Goal: Task Accomplishment & Management: Complete application form

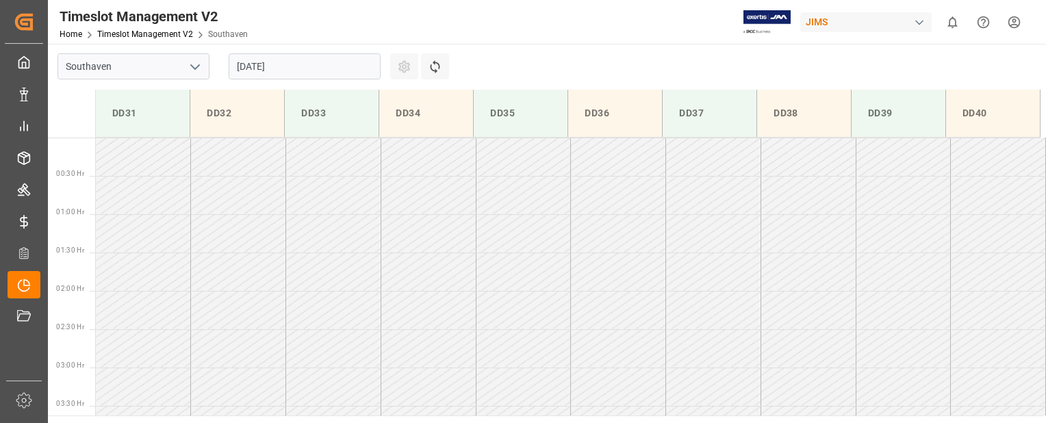
scroll to position [681, 0]
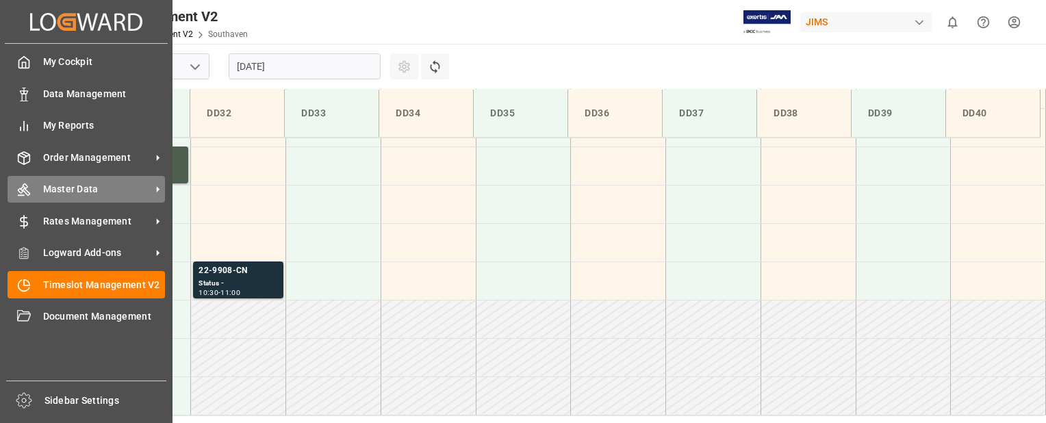
click at [34, 187] on div "Master Data Master Data" at bounding box center [86, 189] width 157 height 27
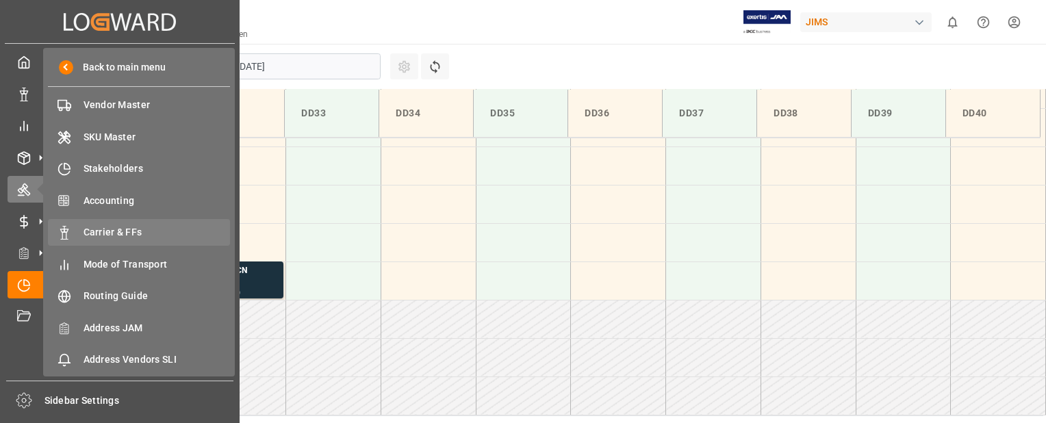
click at [102, 231] on span "Carrier & FFs" at bounding box center [157, 232] width 147 height 14
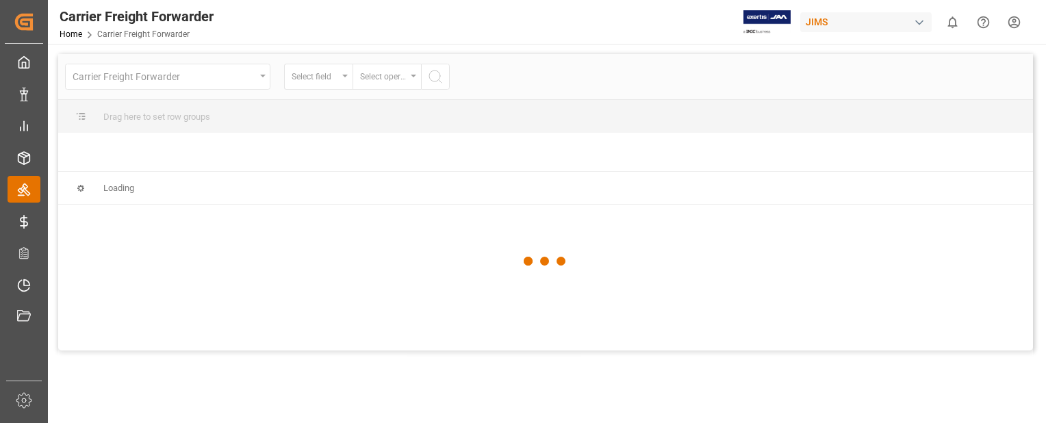
click at [22, 195] on icon at bounding box center [24, 190] width 14 height 14
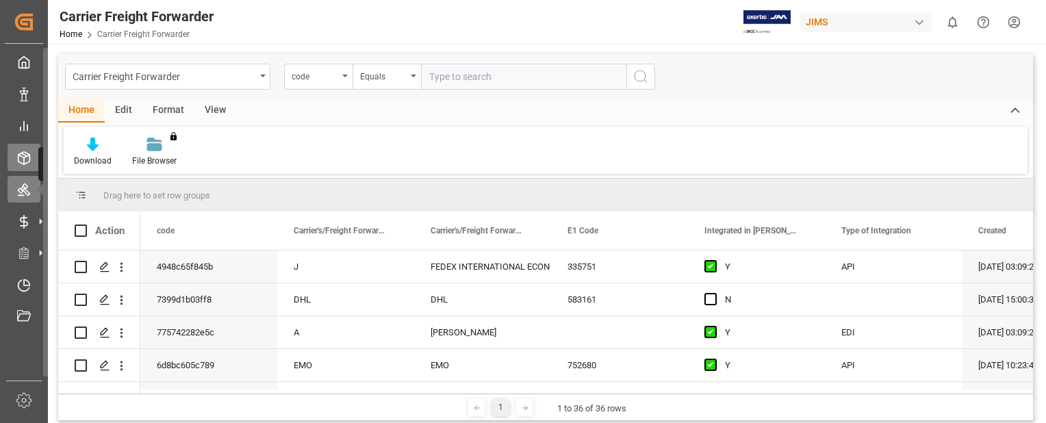
click at [21, 160] on icon at bounding box center [24, 158] width 14 height 14
click at [30, 162] on icon at bounding box center [40, 157] width 29 height 29
click at [30, 155] on icon at bounding box center [40, 157] width 29 height 29
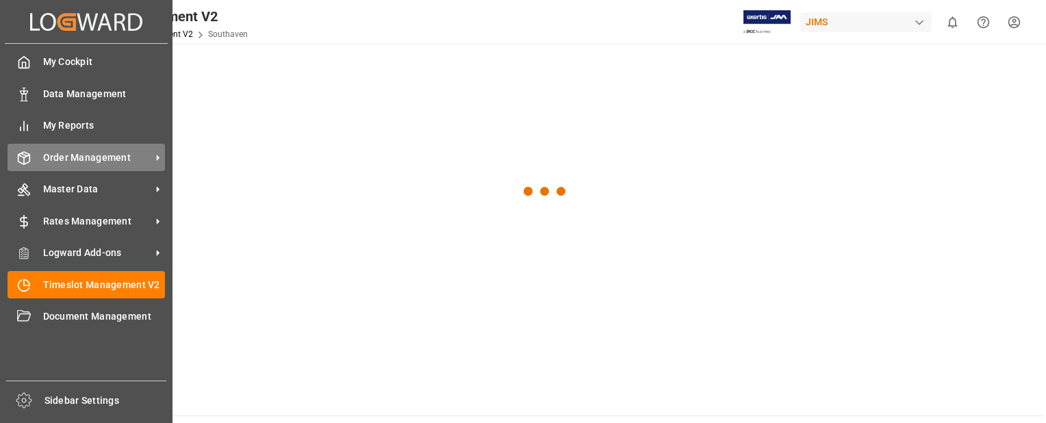
click at [71, 155] on span "Order Management" at bounding box center [97, 158] width 108 height 14
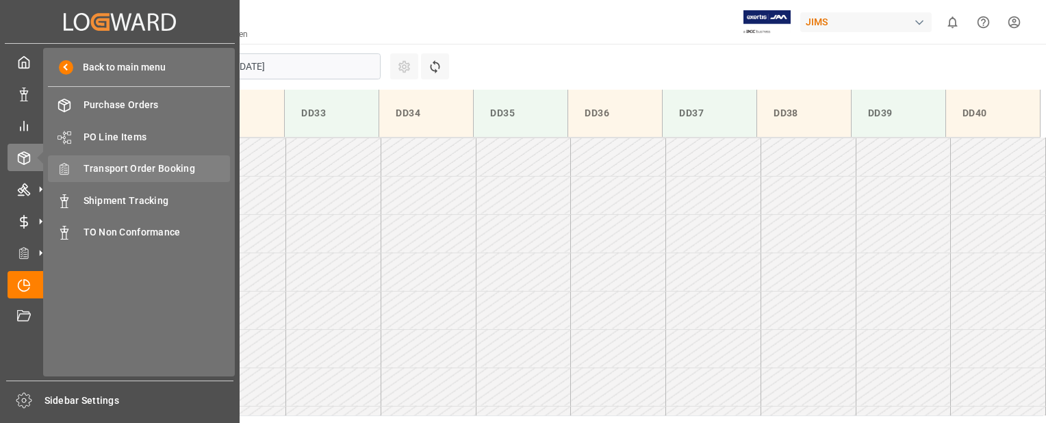
scroll to position [758, 0]
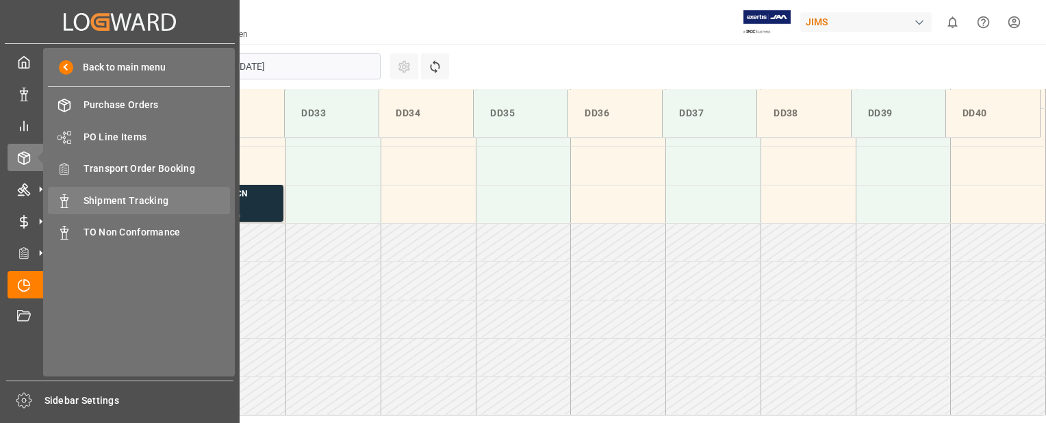
click at [140, 198] on span "Shipment Tracking" at bounding box center [157, 201] width 147 height 14
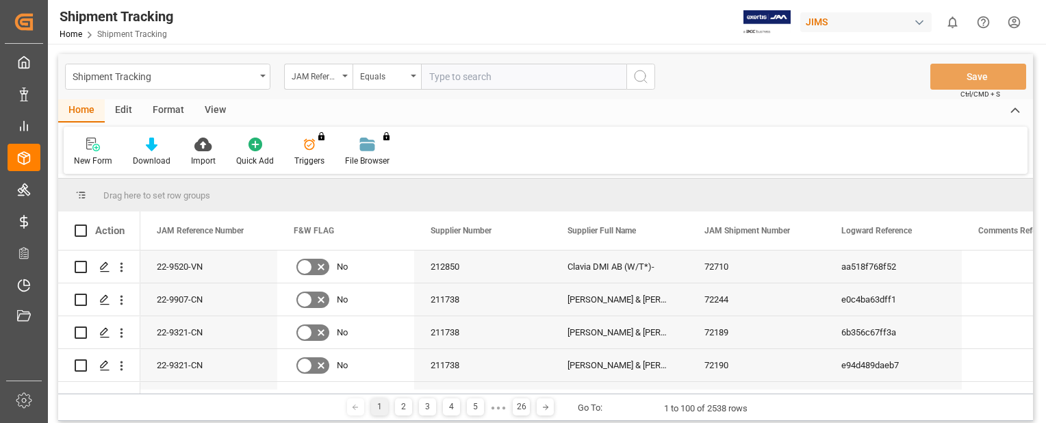
paste input "22-9321-CN"
type input "22-9321-CN"
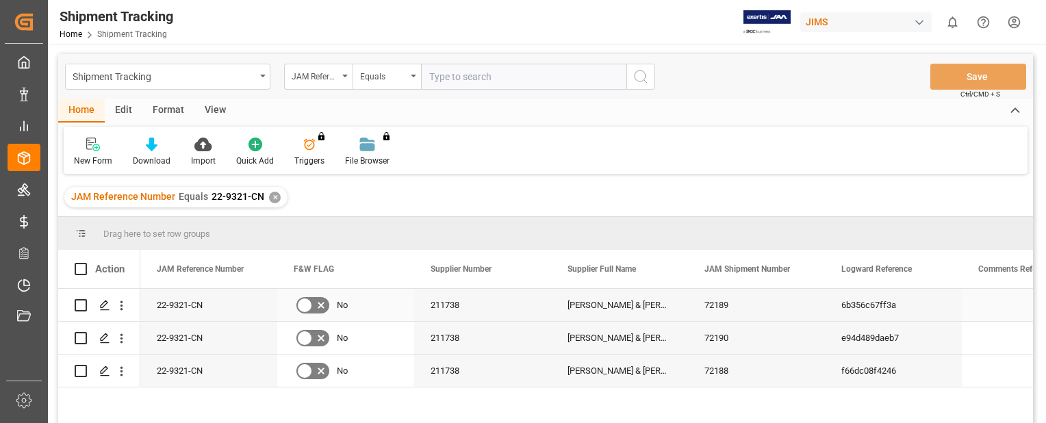
click at [219, 310] on div "22-9321-CN" at bounding box center [208, 305] width 137 height 32
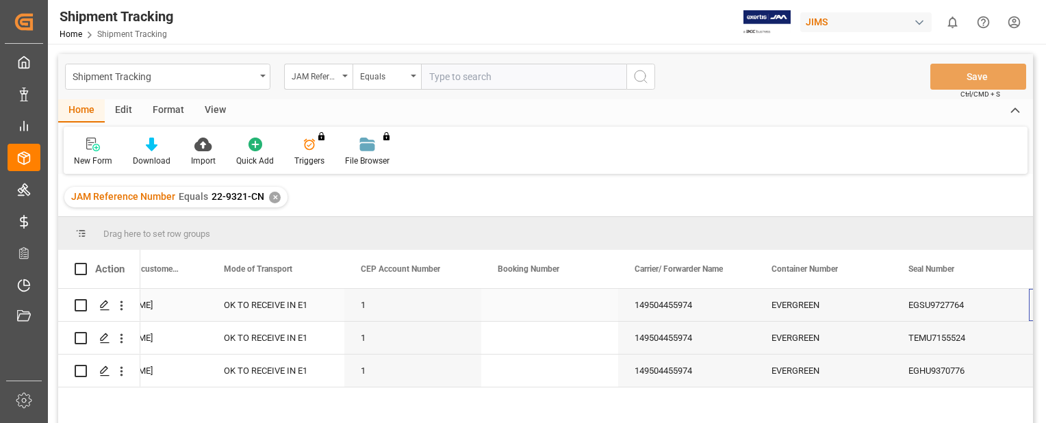
scroll to position [0, 1713]
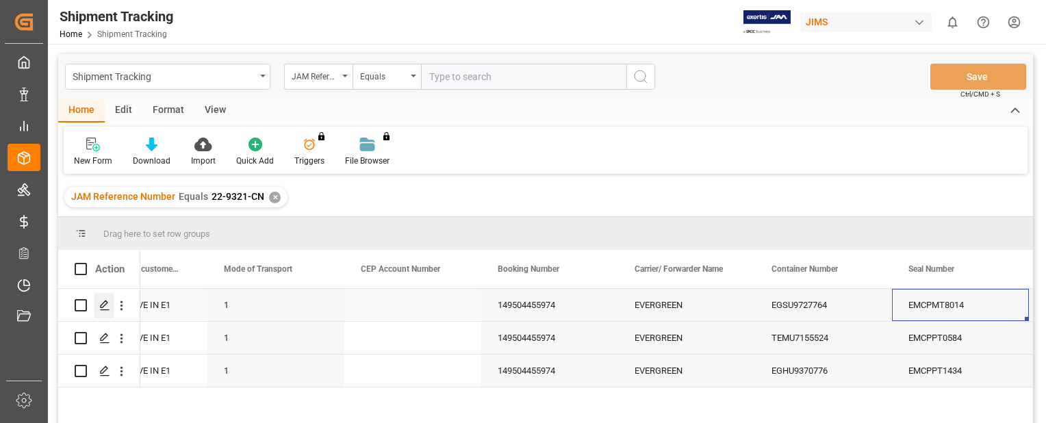
click at [101, 303] on icon "Press SPACE to select this row." at bounding box center [104, 305] width 11 height 11
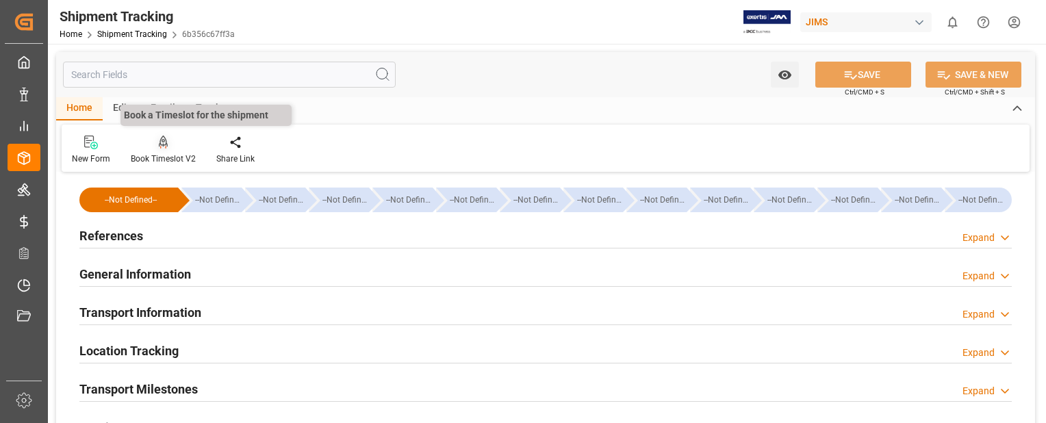
click at [156, 146] on div at bounding box center [163, 142] width 65 height 14
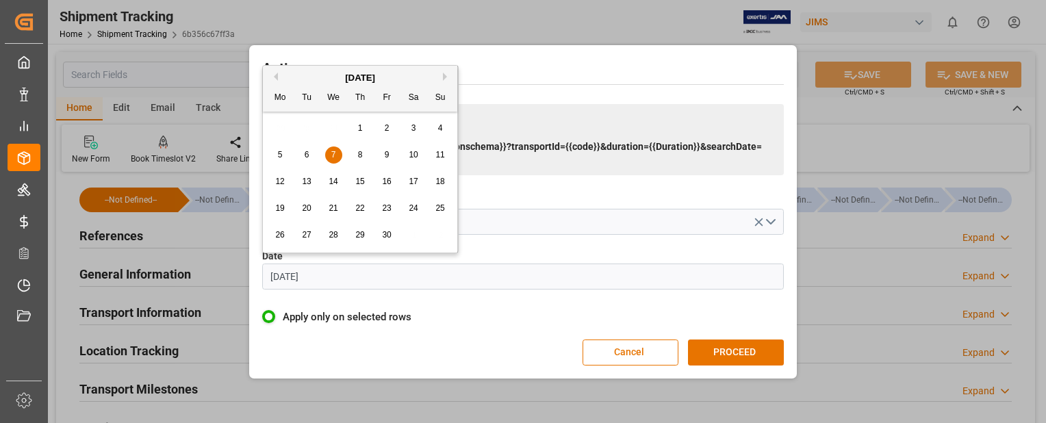
click at [327, 275] on input "[DATE]" at bounding box center [523, 277] width 522 height 26
click at [446, 75] on button "Next Month" at bounding box center [447, 77] width 8 height 8
click at [446, 78] on button "Next Month" at bounding box center [447, 77] width 8 height 8
click at [304, 236] on span "26" at bounding box center [306, 235] width 9 height 10
type input "[DATE]"
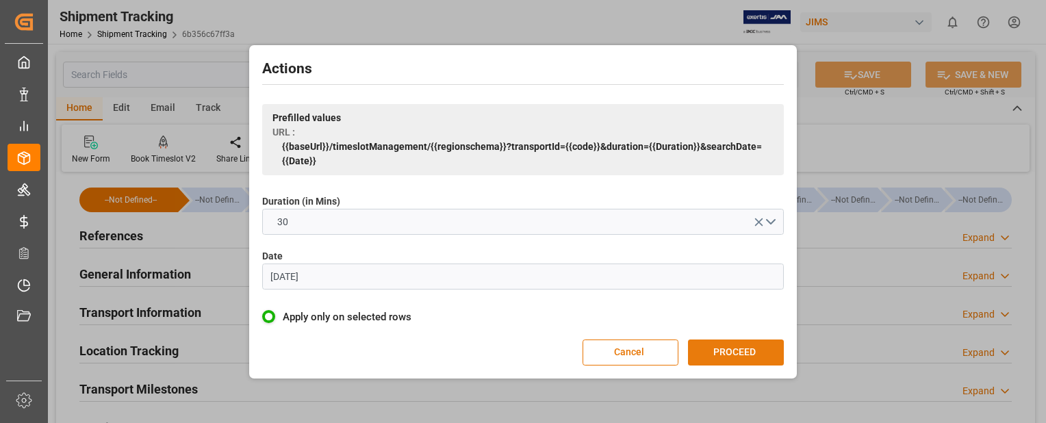
click at [756, 350] on button "PROCEED" at bounding box center [736, 353] width 96 height 26
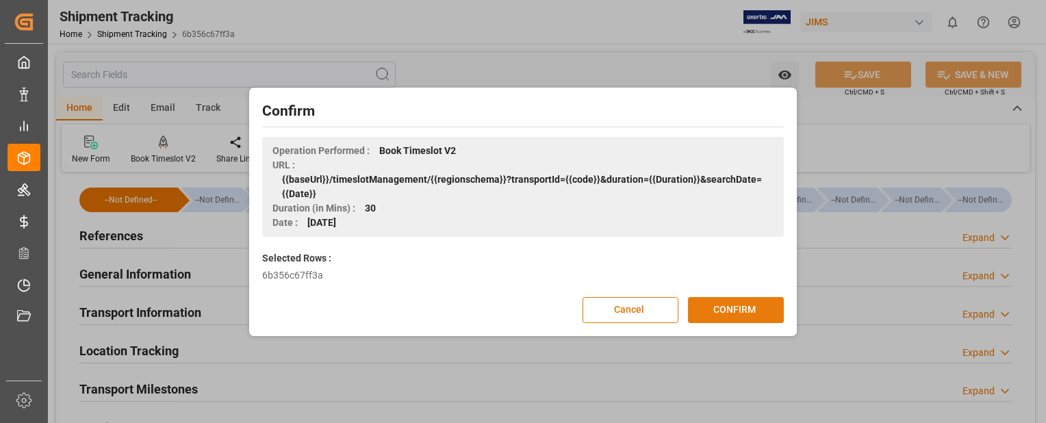
click at [756, 310] on button "CONFIRM" at bounding box center [736, 310] width 96 height 26
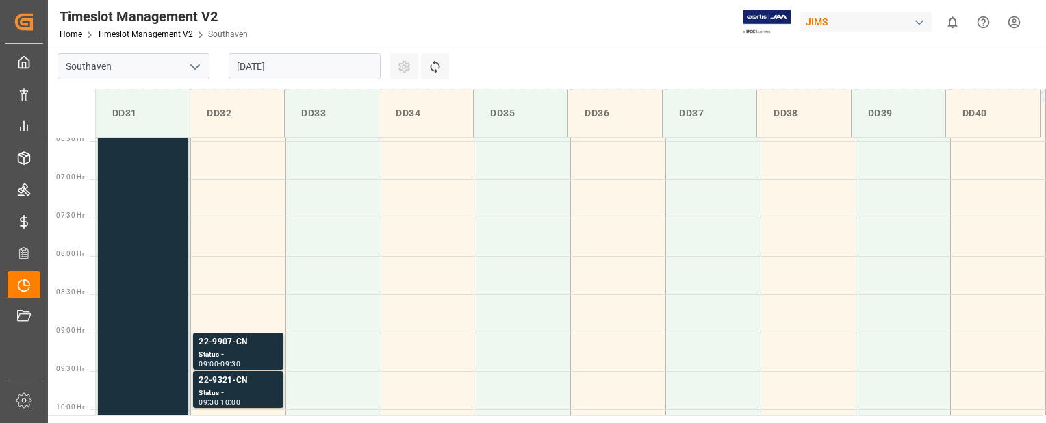
scroll to position [489, 0]
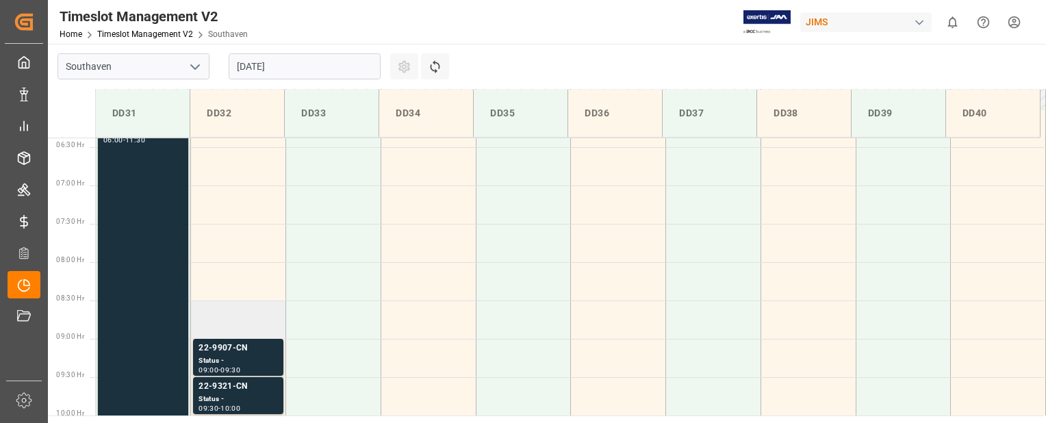
click at [253, 318] on td at bounding box center [238, 320] width 95 height 38
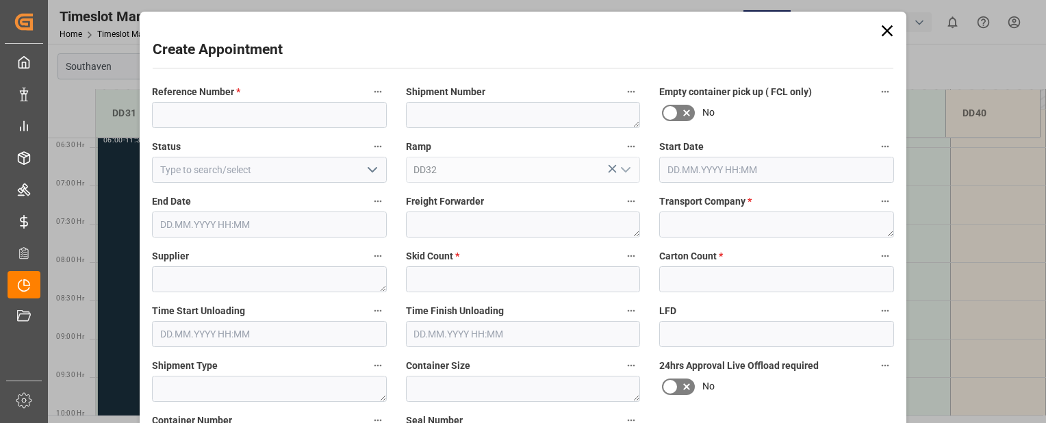
type input "[DATE] 08:30"
type input "[DATE] 09:00"
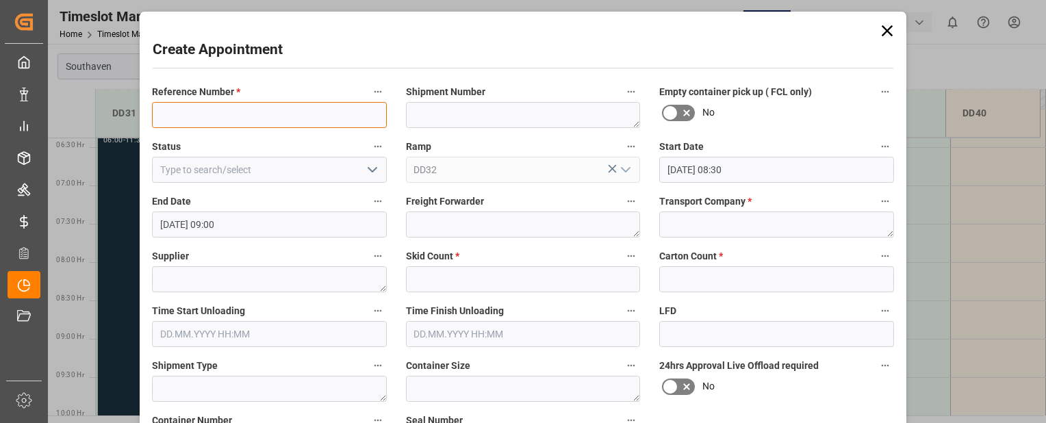
click at [214, 116] on input at bounding box center [269, 115] width 235 height 26
paste input "22-9321-CN"
type input "22-9321-CN"
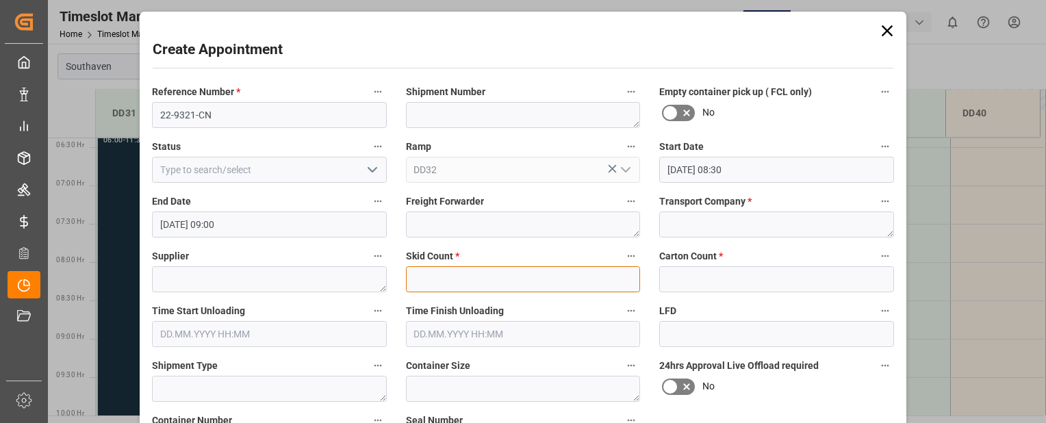
click at [509, 278] on input "text" at bounding box center [523, 279] width 235 height 26
type input "0"
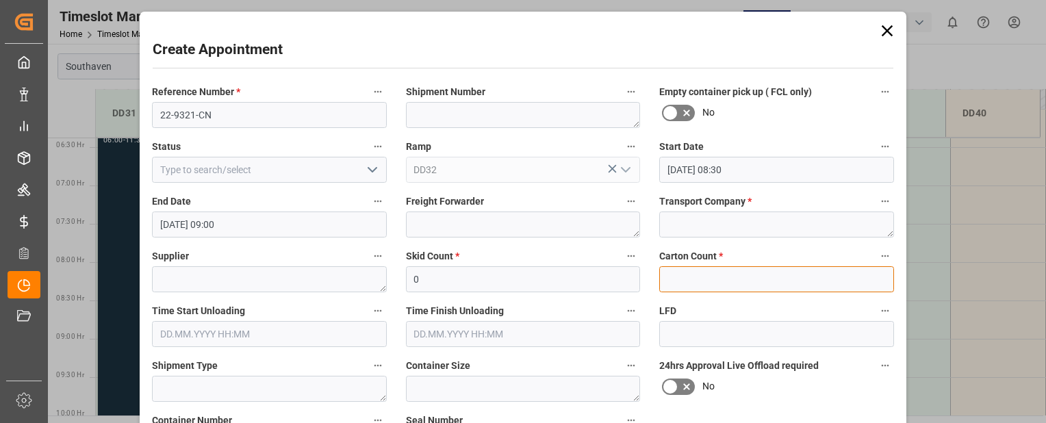
click at [683, 283] on input "text" at bounding box center [776, 279] width 235 height 26
type input "0"
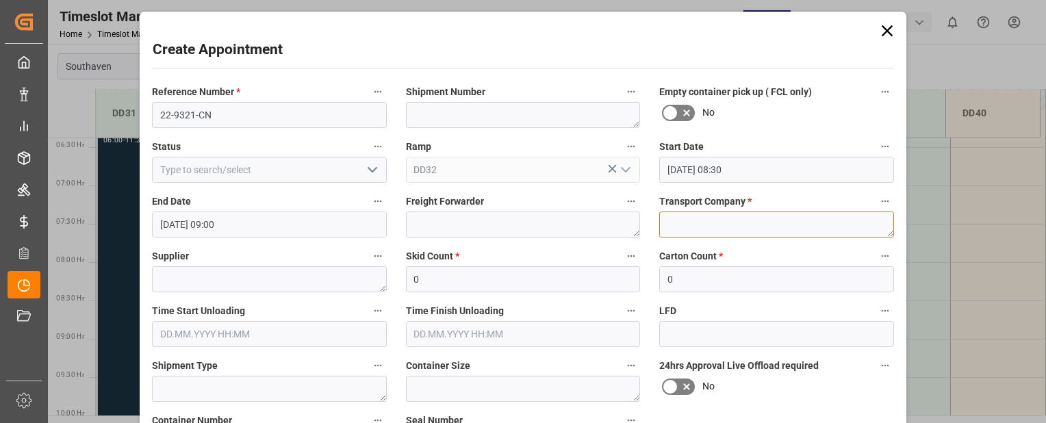
click at [726, 223] on textarea at bounding box center [776, 225] width 235 height 26
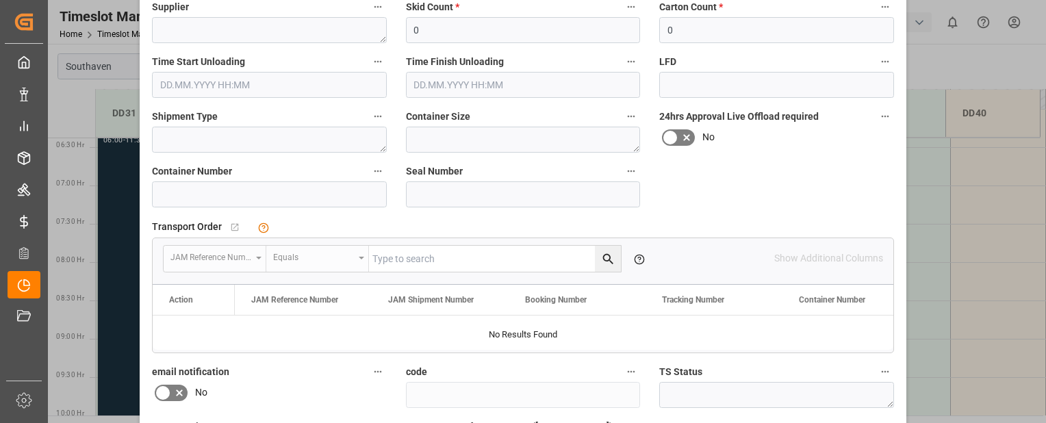
scroll to position [250, 0]
type textarea "mainstream"
click at [208, 191] on input at bounding box center [269, 194] width 235 height 26
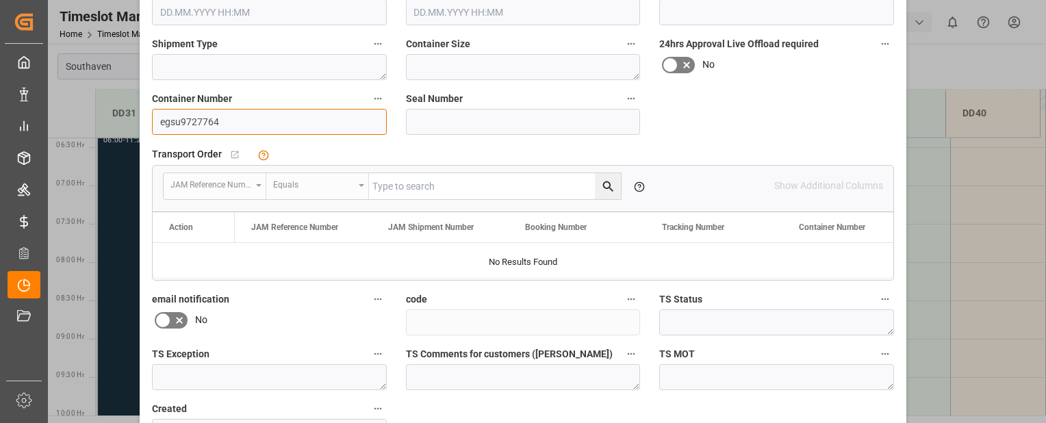
scroll to position [413, 0]
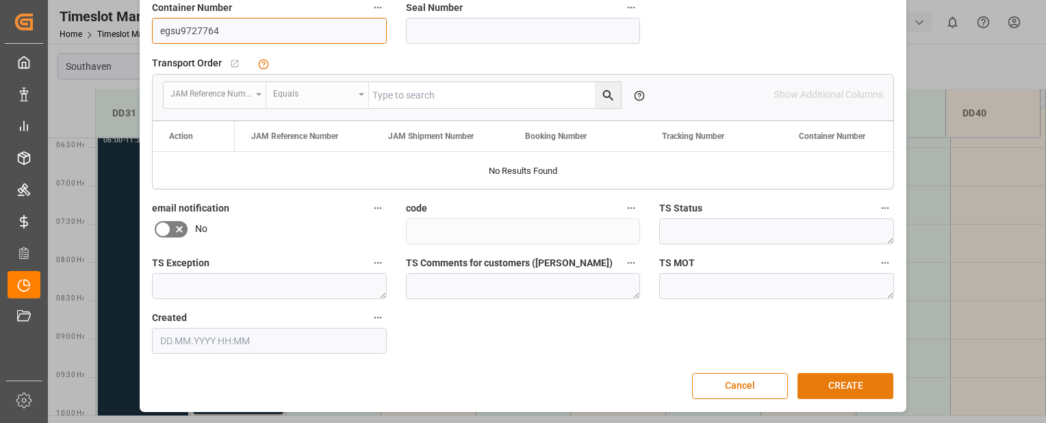
type input "egsu9727764"
click at [848, 383] on button "CREATE" at bounding box center [846, 386] width 96 height 26
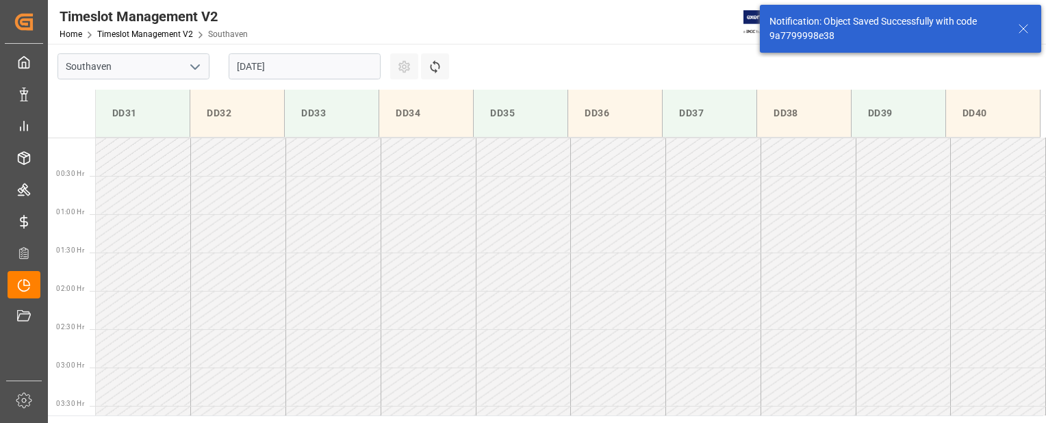
scroll to position [528, 0]
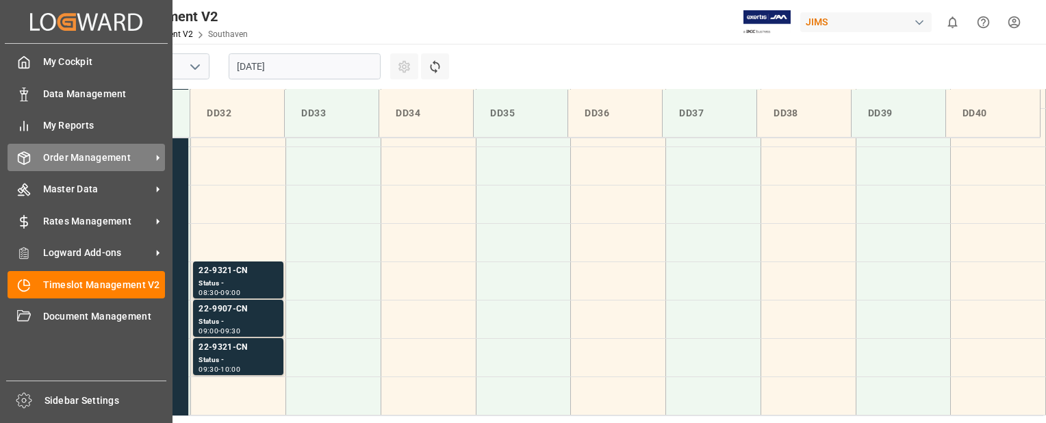
click at [30, 160] on div "Order Management Order Management" at bounding box center [86, 157] width 157 height 27
click at [131, 157] on span "Order Management" at bounding box center [97, 158] width 108 height 14
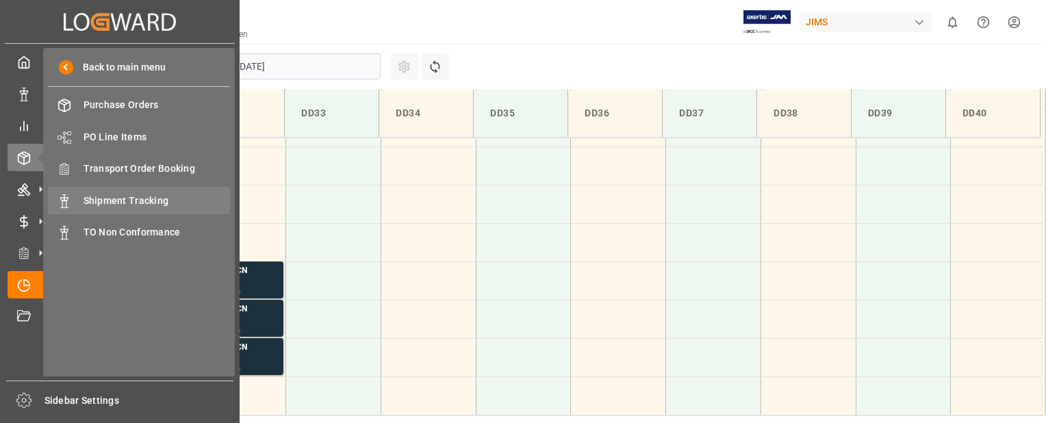
click at [142, 202] on span "Shipment Tracking" at bounding box center [157, 201] width 147 height 14
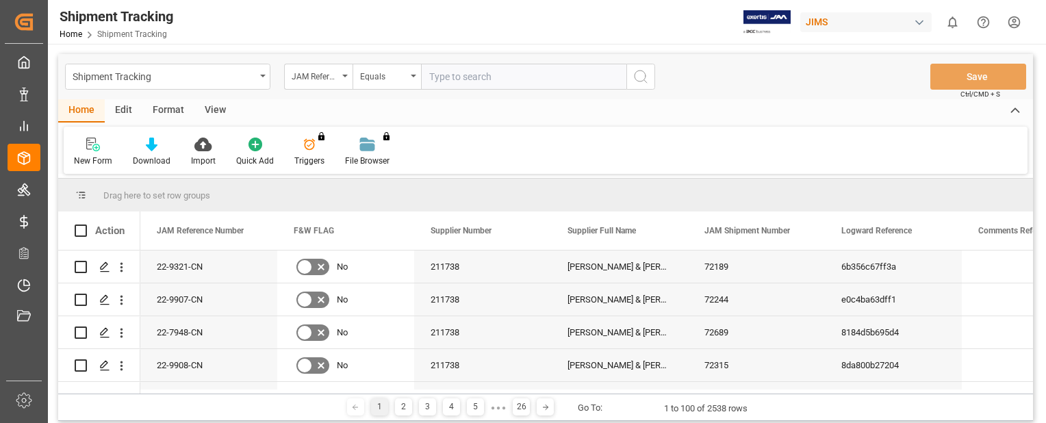
paste input "22-9908-CN"
type input "22-9908-CN"
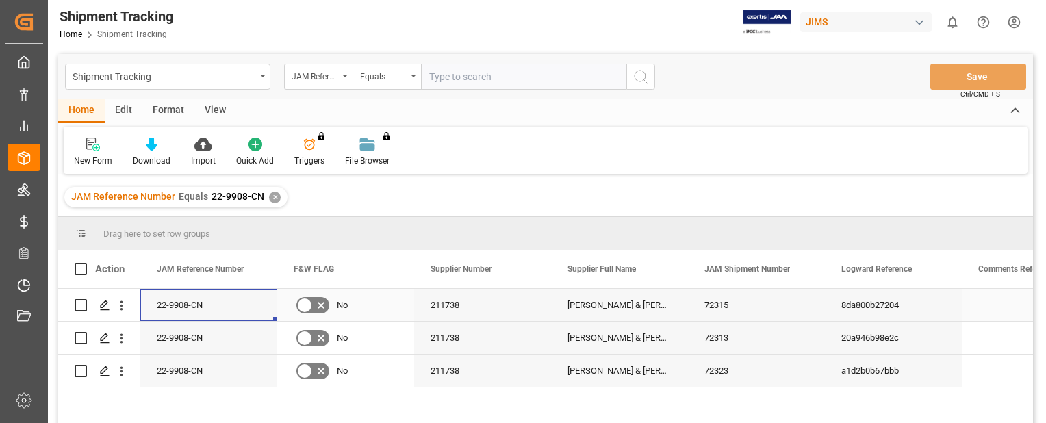
click at [161, 309] on div "22-9908-CN" at bounding box center [208, 305] width 137 height 32
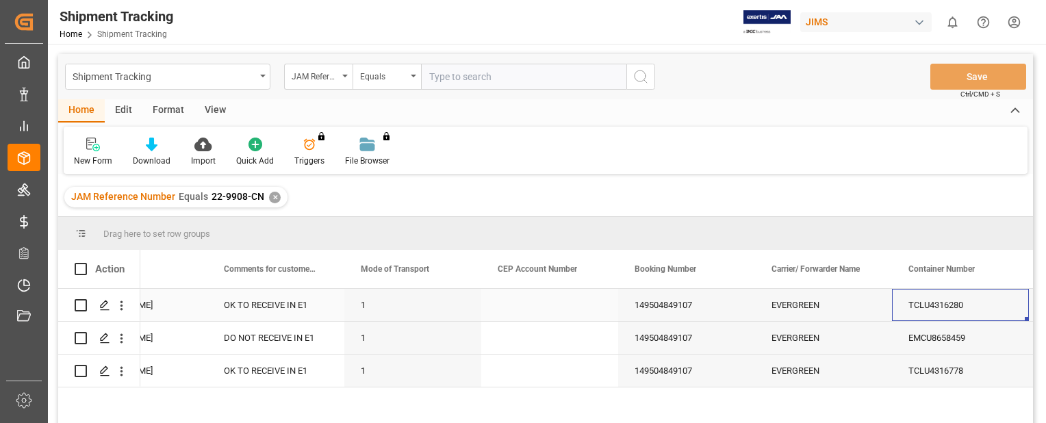
scroll to position [0, 1713]
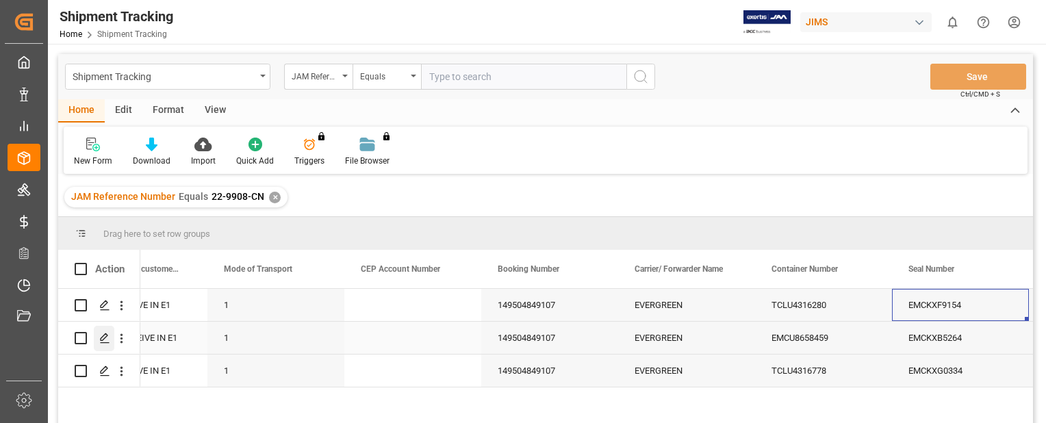
click at [103, 335] on icon "Press SPACE to select this row." at bounding box center [104, 338] width 11 height 11
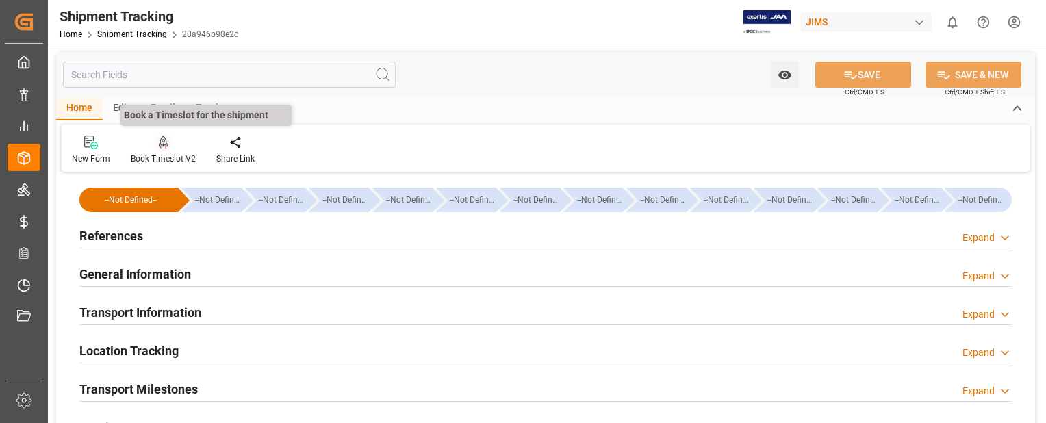
click at [159, 149] on icon at bounding box center [164, 143] width 10 height 14
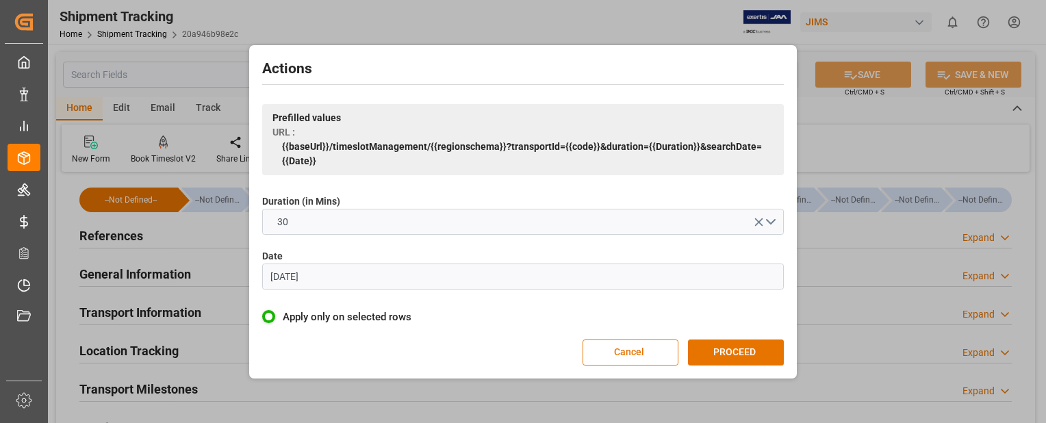
click at [340, 274] on input "[DATE]" at bounding box center [523, 277] width 522 height 26
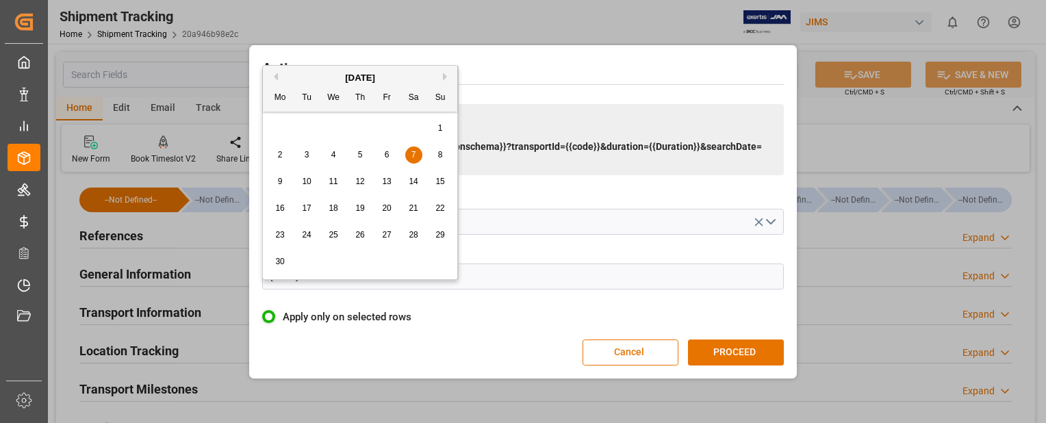
click at [445, 78] on button "Next Month" at bounding box center [447, 77] width 8 height 8
click at [335, 236] on span "27" at bounding box center [333, 235] width 9 height 10
type input "[DATE]"
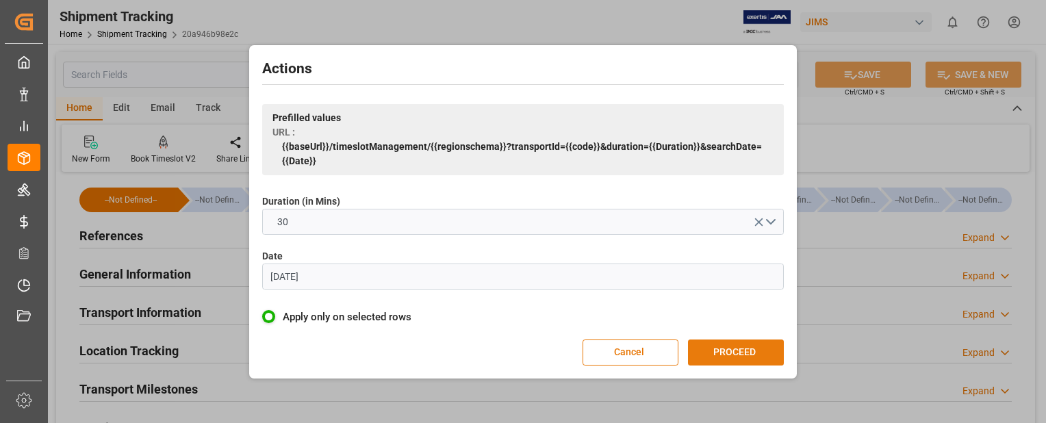
click at [746, 356] on button "PROCEED" at bounding box center [736, 353] width 96 height 26
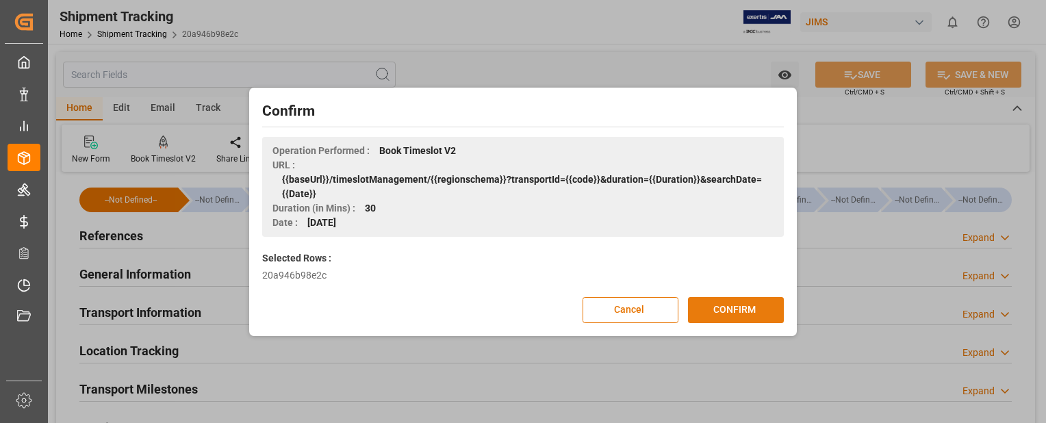
click at [727, 303] on button "CONFIRM" at bounding box center [736, 310] width 96 height 26
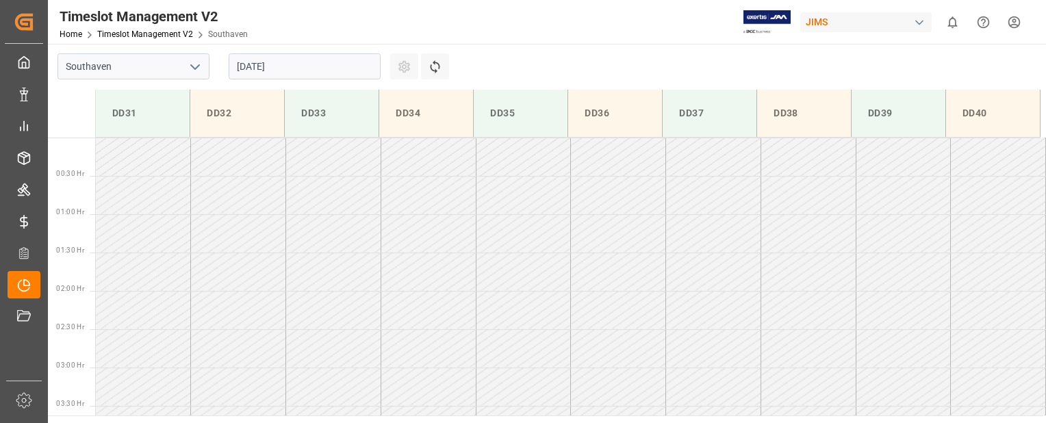
scroll to position [758, 0]
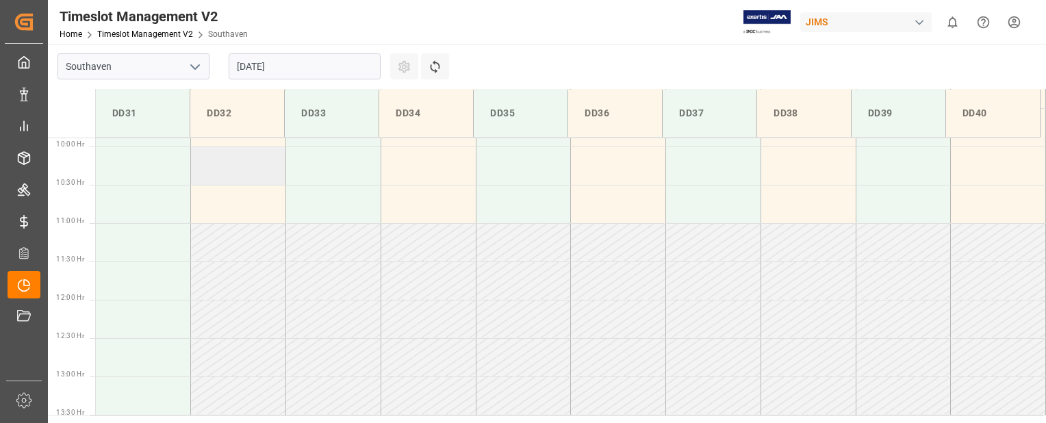
click at [235, 169] on td at bounding box center [238, 166] width 95 height 38
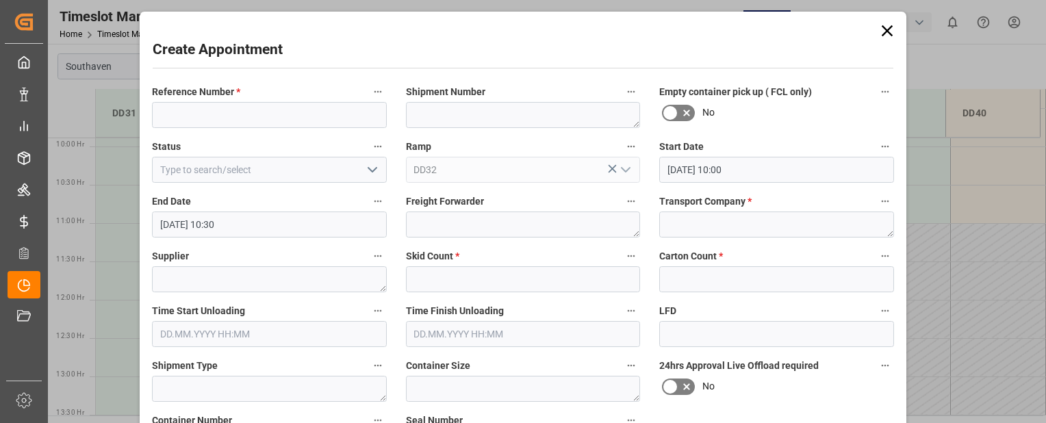
type input "27.08.2025 10:00"
type input "27.08.2025 10:30"
paste input "22-9908-CN"
type input "22-9908-CN"
click at [441, 280] on input "text" at bounding box center [523, 279] width 235 height 26
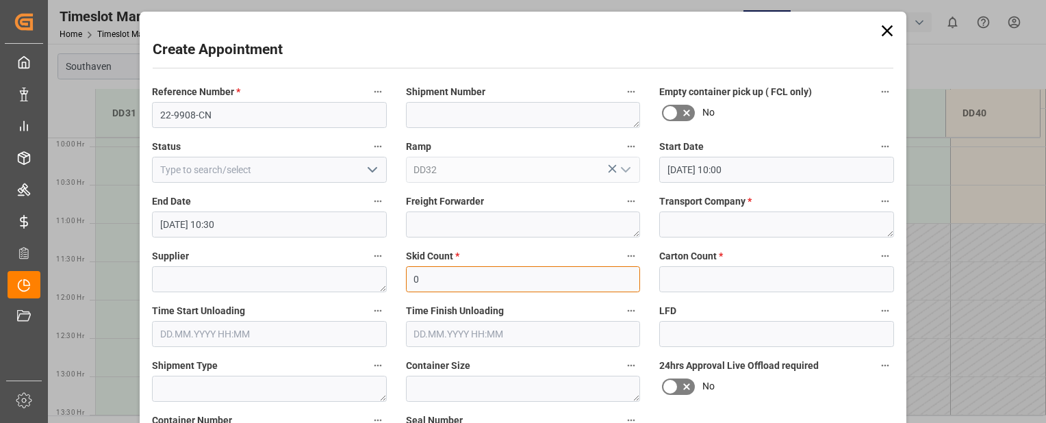
type input "0"
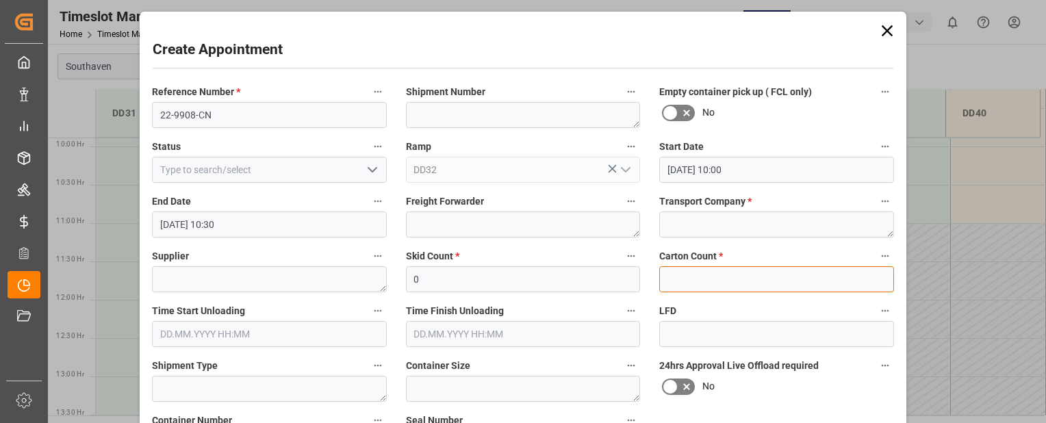
drag, startPoint x: 722, startPoint y: 281, endPoint x: 711, endPoint y: 251, distance: 32.1
click at [722, 281] on input "text" at bounding box center [776, 279] width 235 height 26
type input "0"
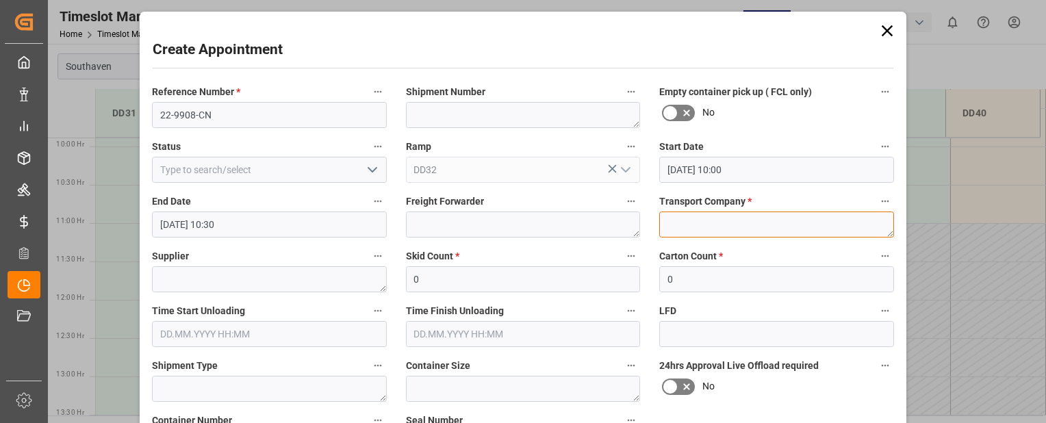
click at [716, 226] on textarea at bounding box center [776, 225] width 235 height 26
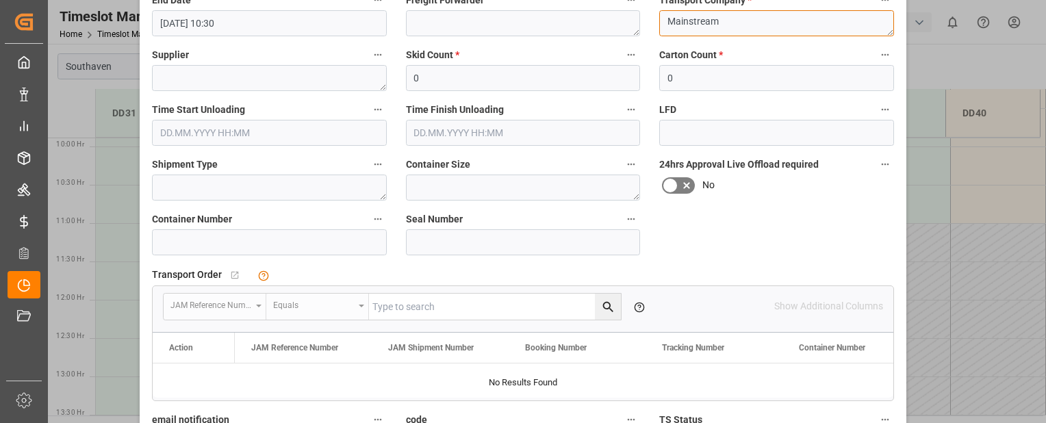
scroll to position [203, 0]
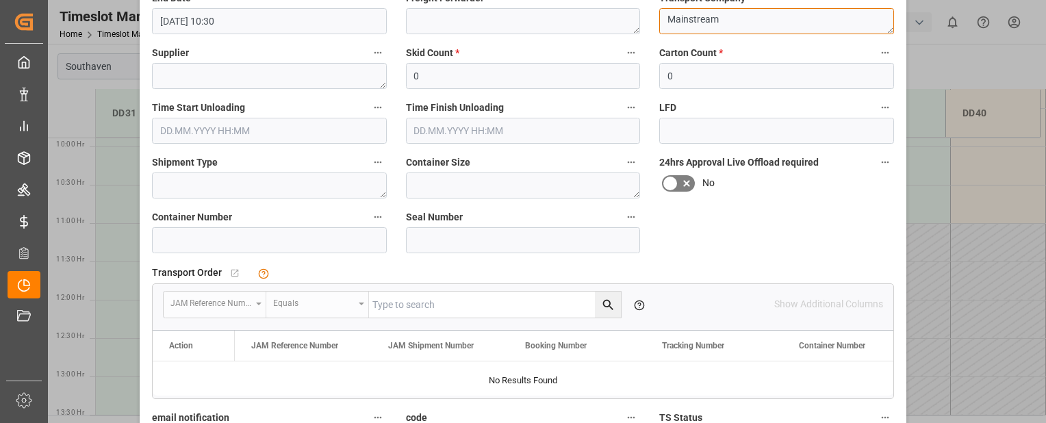
type textarea "Mainstream"
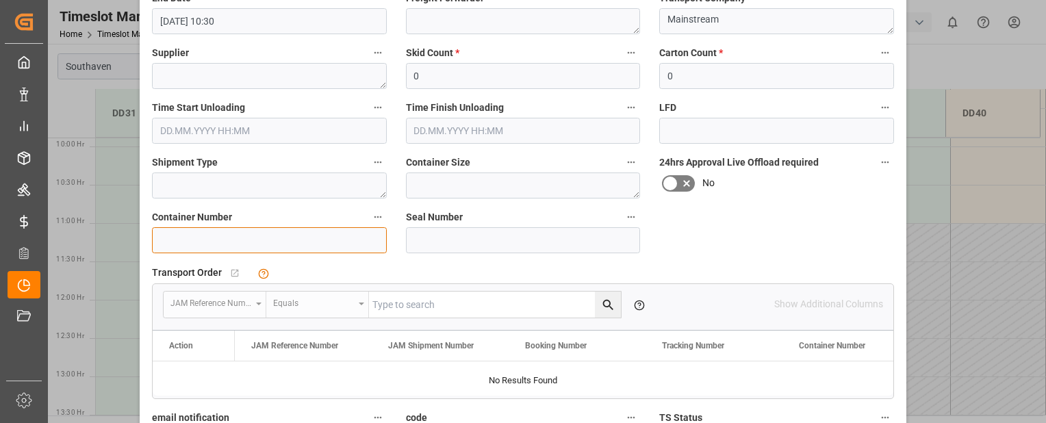
click at [353, 240] on input at bounding box center [269, 240] width 235 height 26
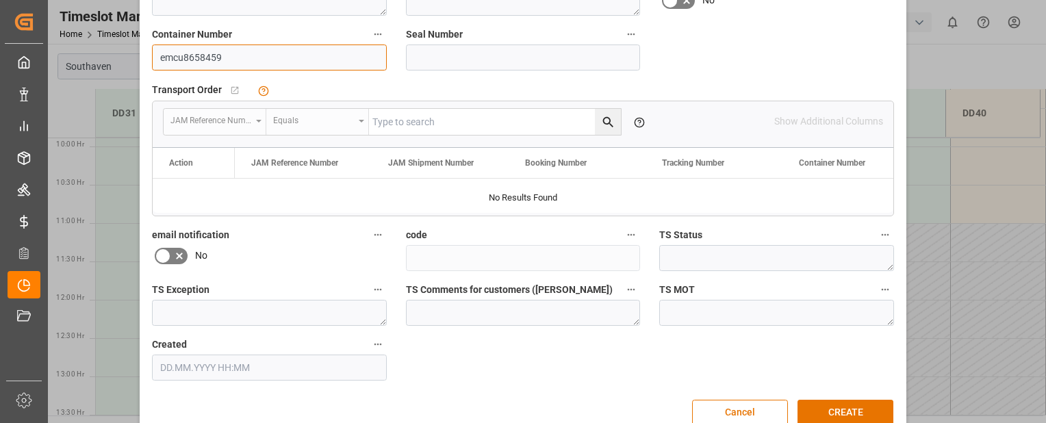
scroll to position [393, 0]
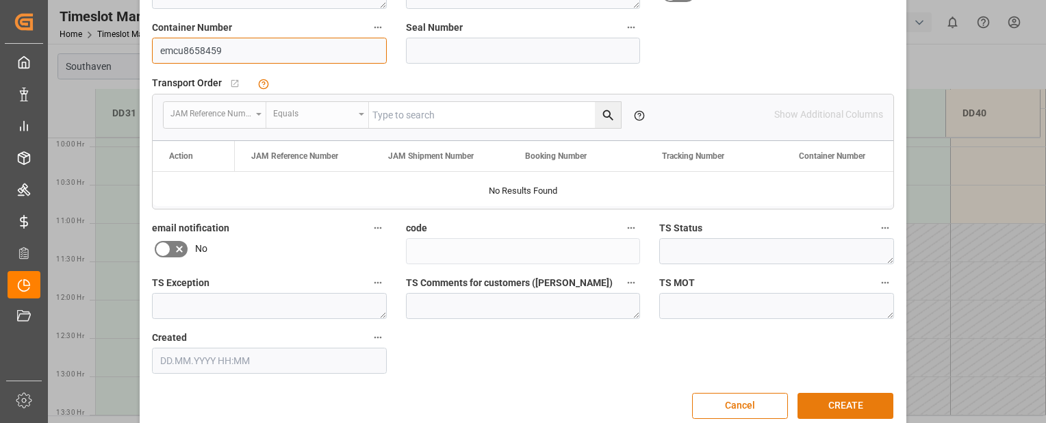
type input "emcu8658459"
click at [821, 401] on button "CREATE" at bounding box center [846, 406] width 96 height 26
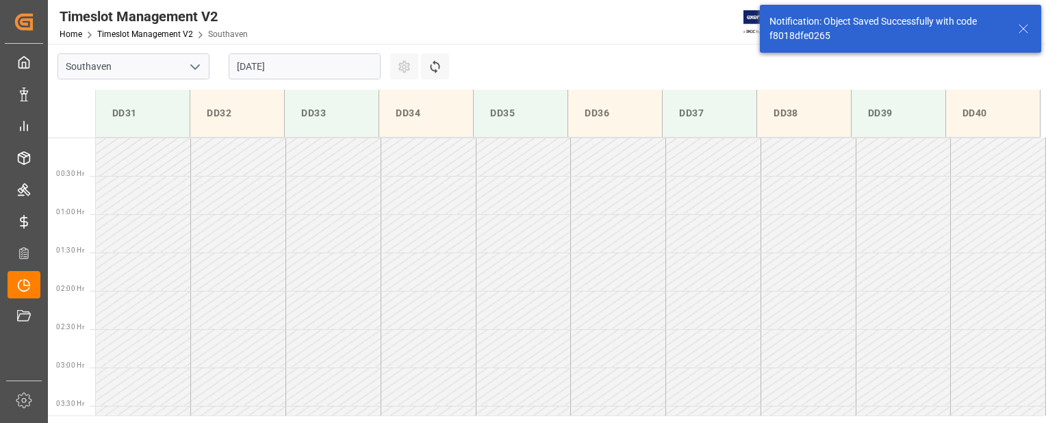
scroll to position [681, 0]
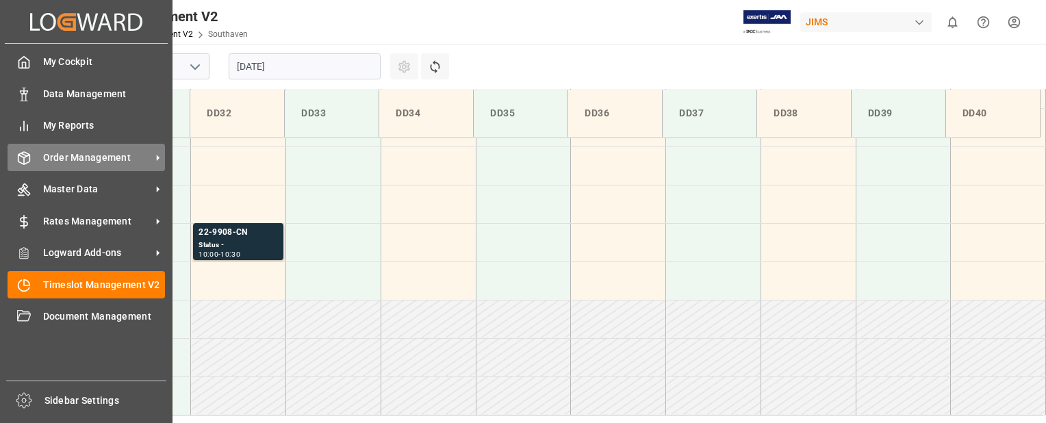
click at [68, 149] on div "Order Management Order Management" at bounding box center [86, 157] width 157 height 27
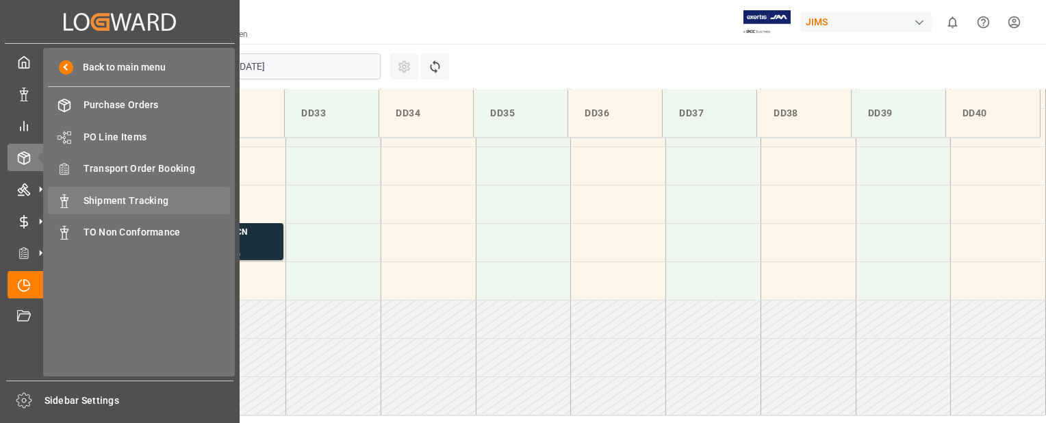
click at [138, 198] on span "Shipment Tracking" at bounding box center [157, 201] width 147 height 14
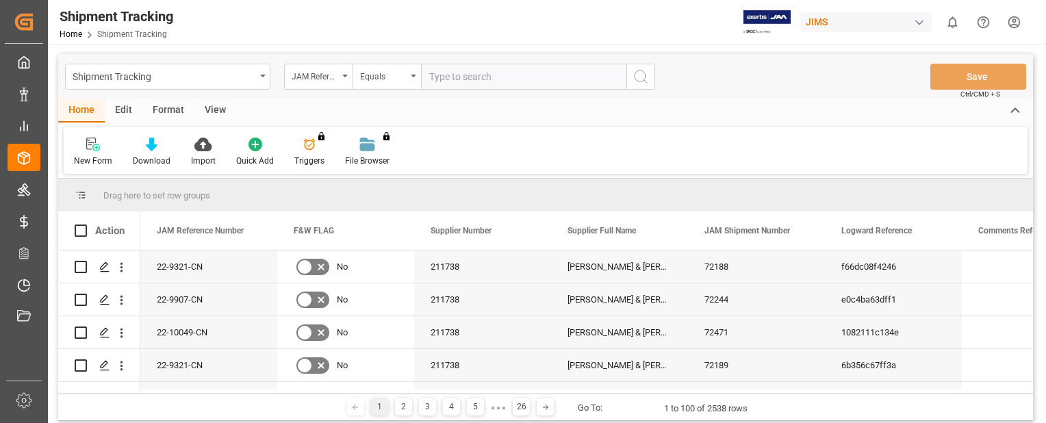
paste input "22-9908-CN"
type input "22-9908-CN"
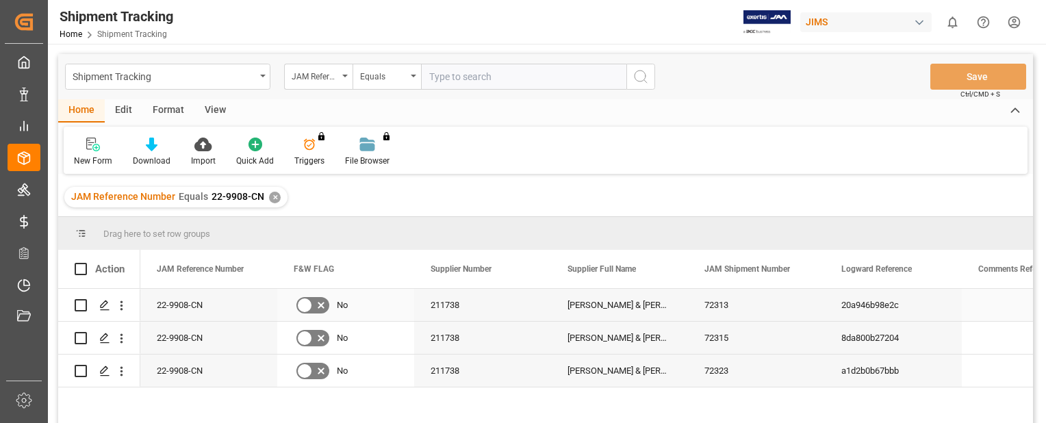
click at [201, 316] on div "22-9908-CN" at bounding box center [208, 305] width 137 height 32
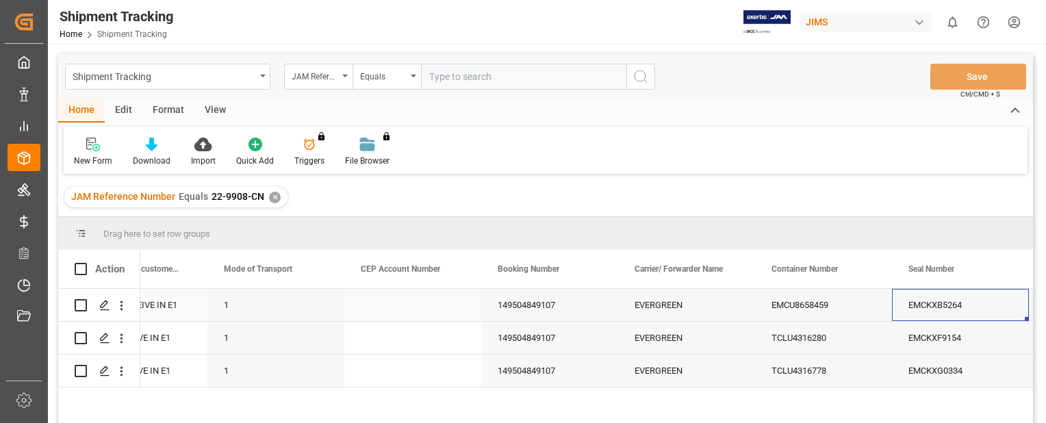
scroll to position [0, 1713]
click at [105, 337] on polygon "Press SPACE to select this row." at bounding box center [104, 337] width 7 height 7
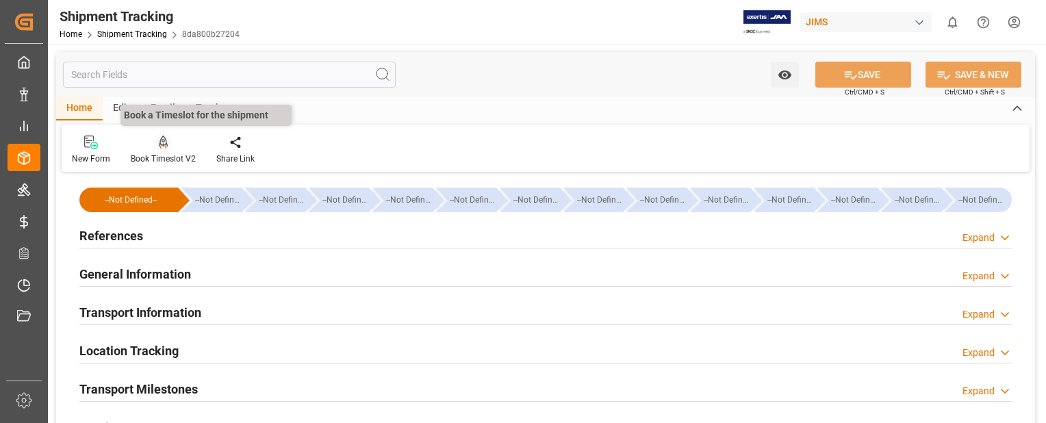
click at [163, 144] on icon at bounding box center [164, 143] width 10 height 14
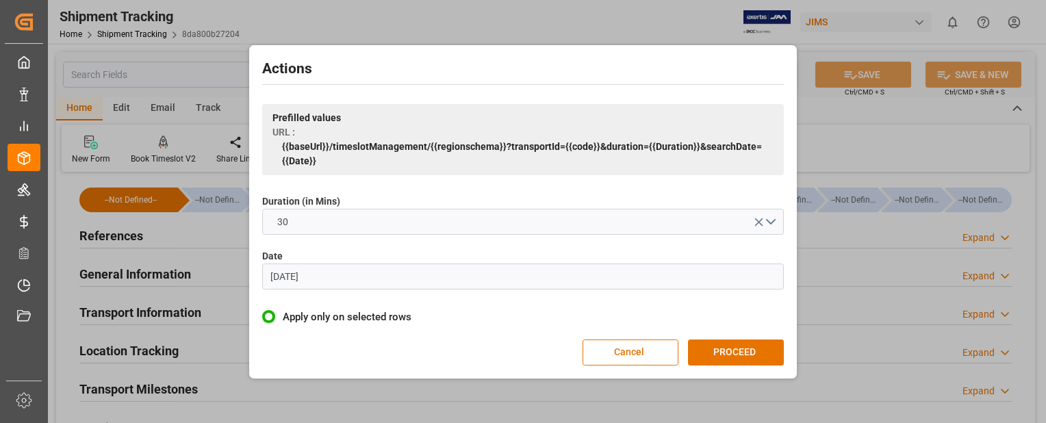
click at [358, 273] on input "[DATE]" at bounding box center [523, 277] width 522 height 26
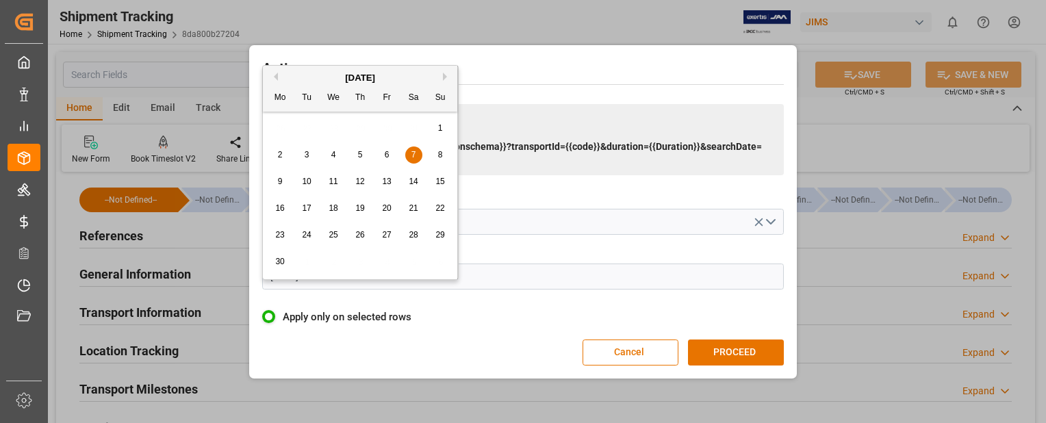
click at [443, 75] on button "Next Month" at bounding box center [447, 77] width 8 height 8
click at [334, 234] on span "27" at bounding box center [333, 235] width 9 height 10
type input "[DATE]"
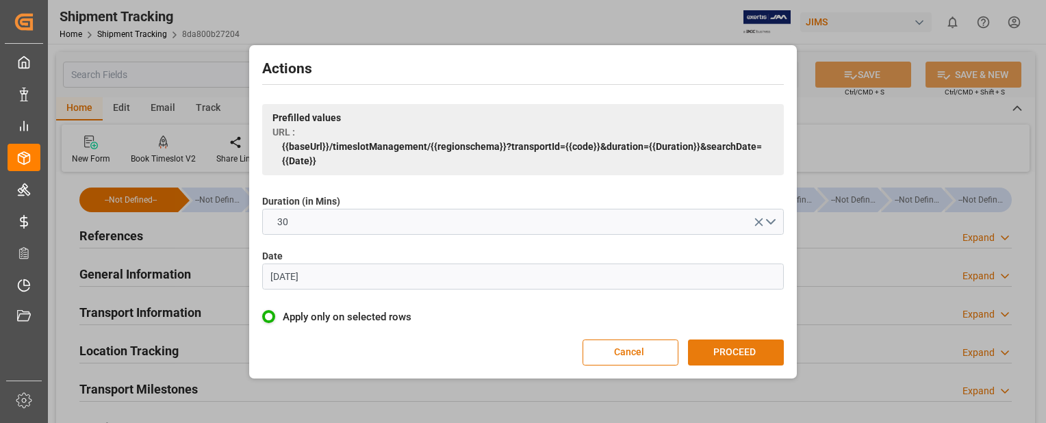
click at [742, 352] on button "PROCEED" at bounding box center [736, 353] width 96 height 26
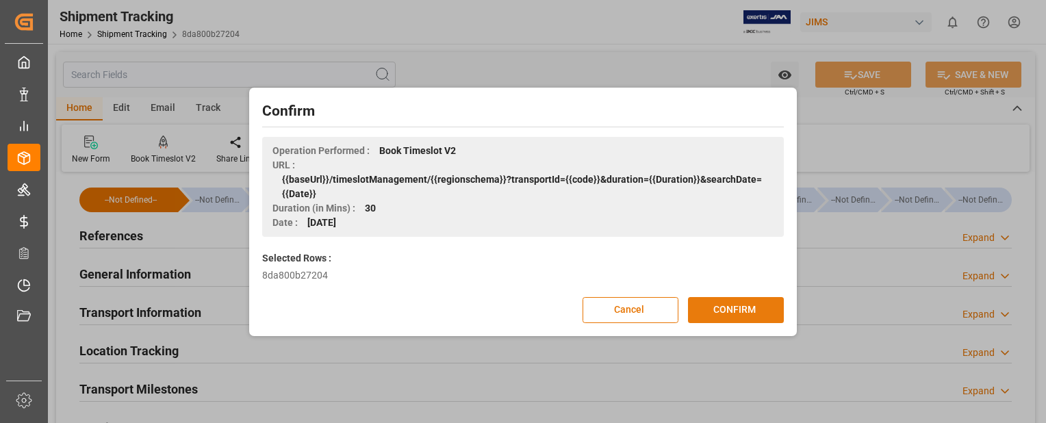
click at [761, 309] on button "CONFIRM" at bounding box center [736, 310] width 96 height 26
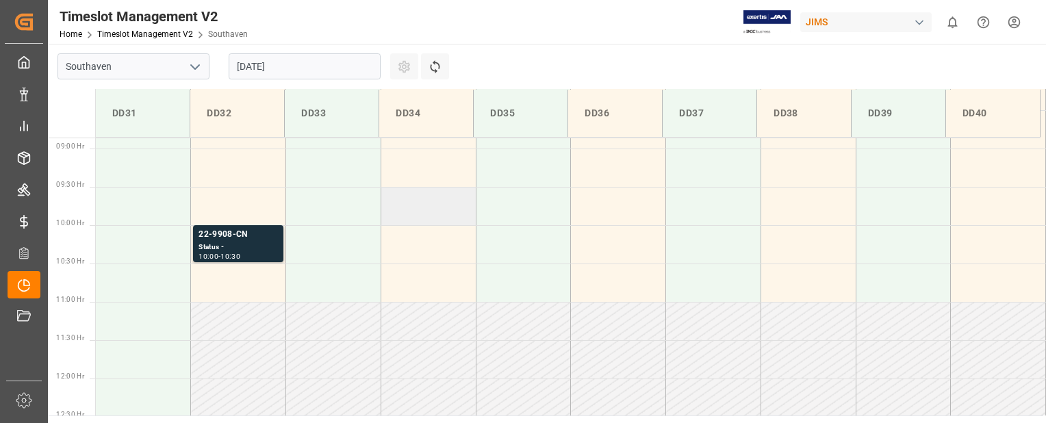
scroll to position [670, 0]
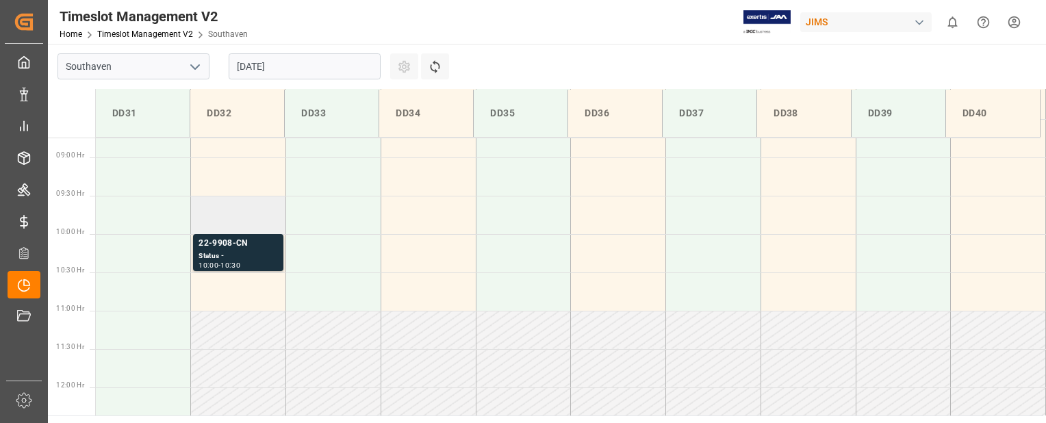
click at [257, 220] on td at bounding box center [238, 215] width 95 height 38
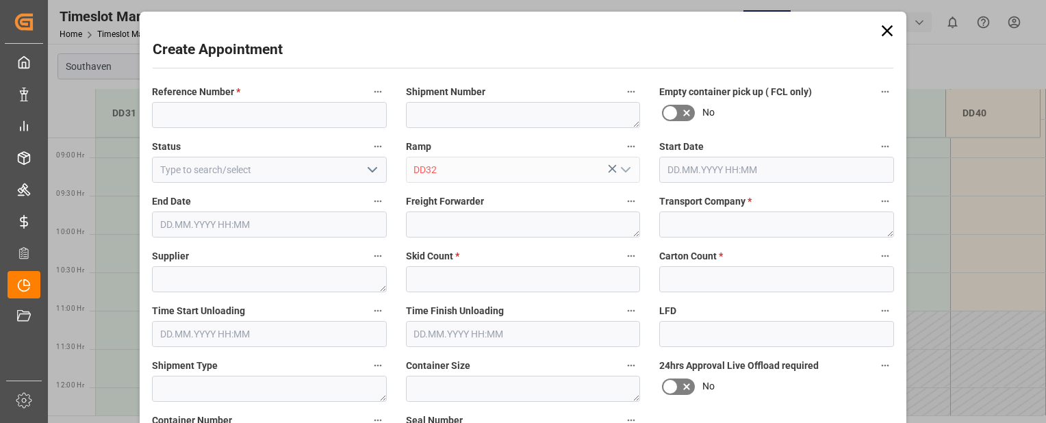
type input "27.08.2025 09:30"
type input "27.08.2025 10:00"
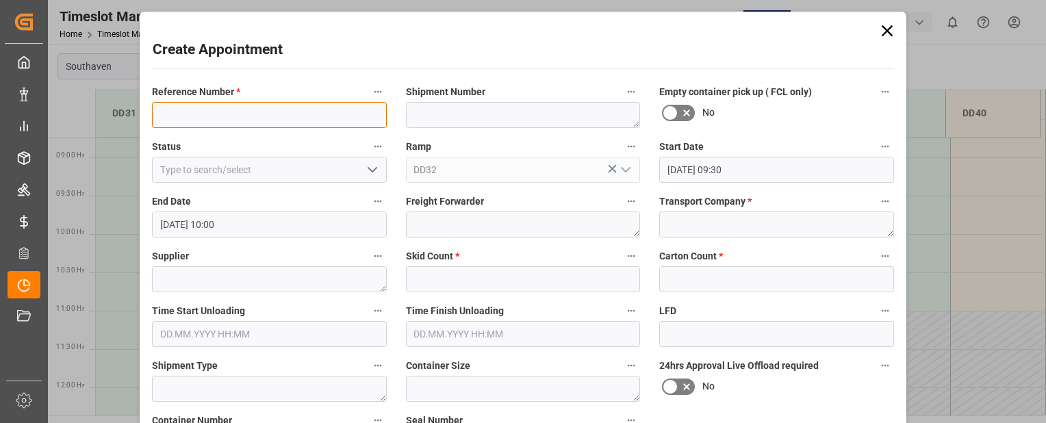
click at [189, 110] on input at bounding box center [269, 115] width 235 height 26
paste input "22-9908-CN"
type input "22-9908-CN"
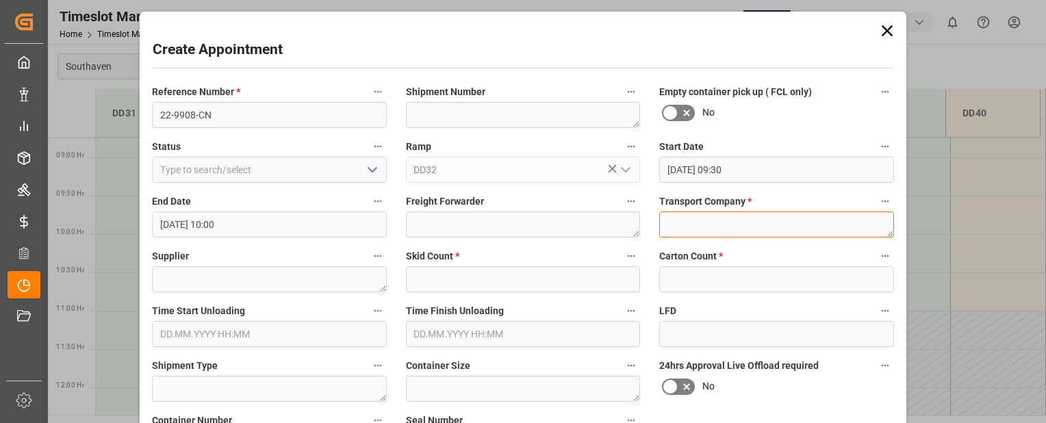
click at [712, 228] on textarea at bounding box center [776, 225] width 235 height 26
type textarea "Mainstream"
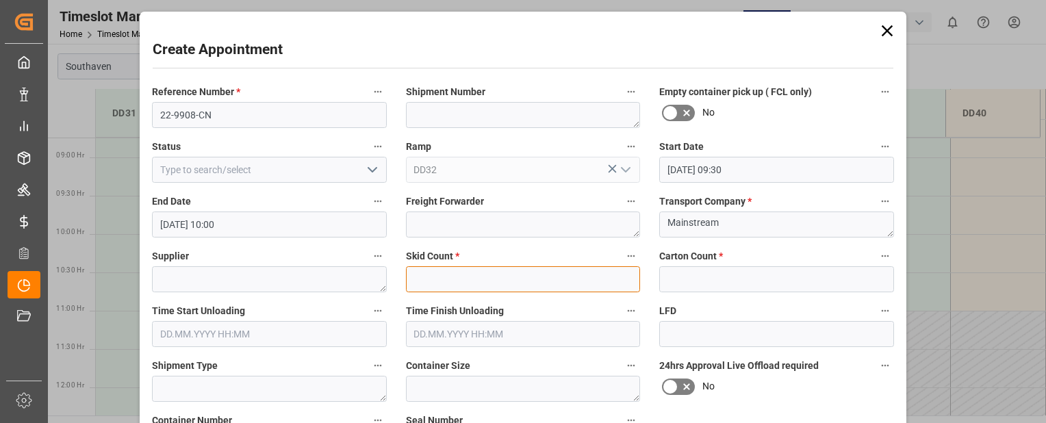
click at [559, 273] on input "text" at bounding box center [523, 279] width 235 height 26
type input "0"
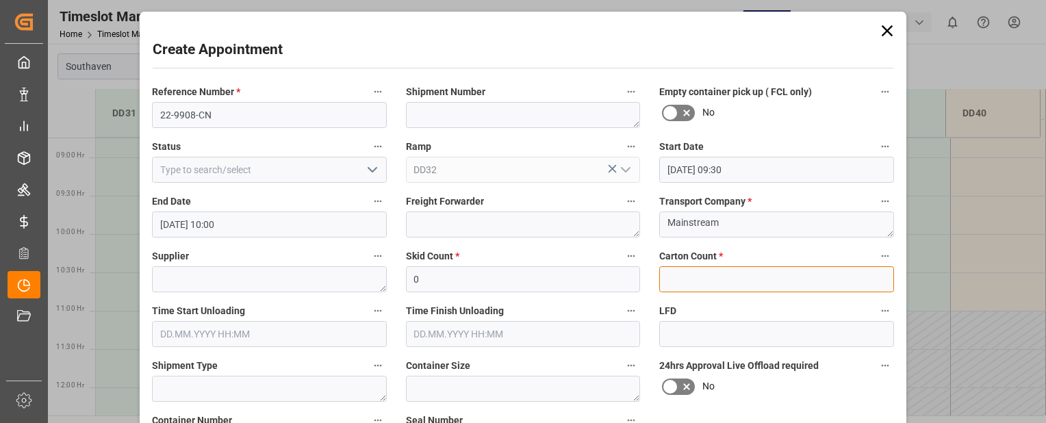
drag, startPoint x: 678, startPoint y: 277, endPoint x: 673, endPoint y: 270, distance: 8.2
click at [678, 277] on input "text" at bounding box center [776, 279] width 235 height 26
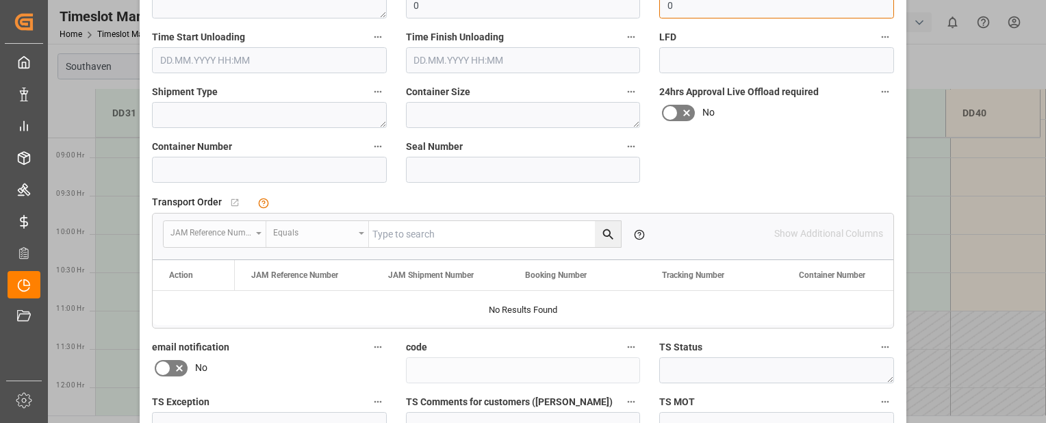
scroll to position [281, 0]
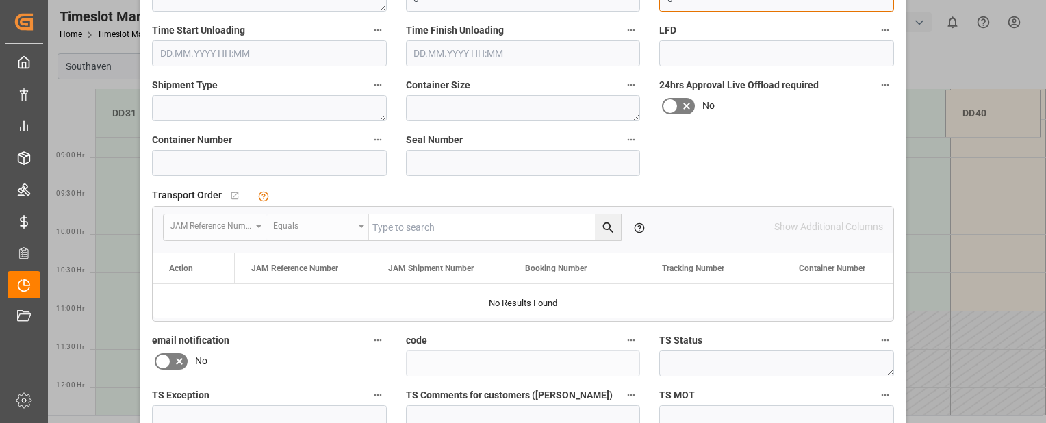
type input "0"
click at [214, 155] on input at bounding box center [269, 163] width 235 height 26
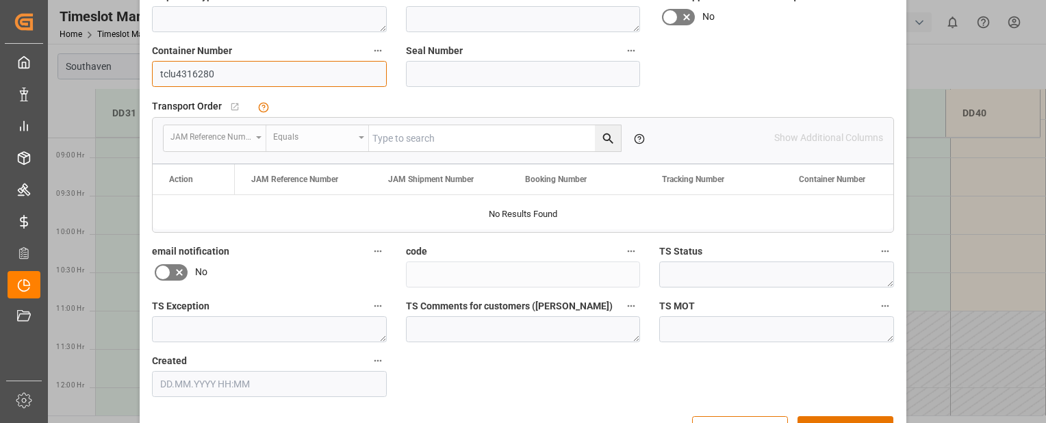
scroll to position [413, 0]
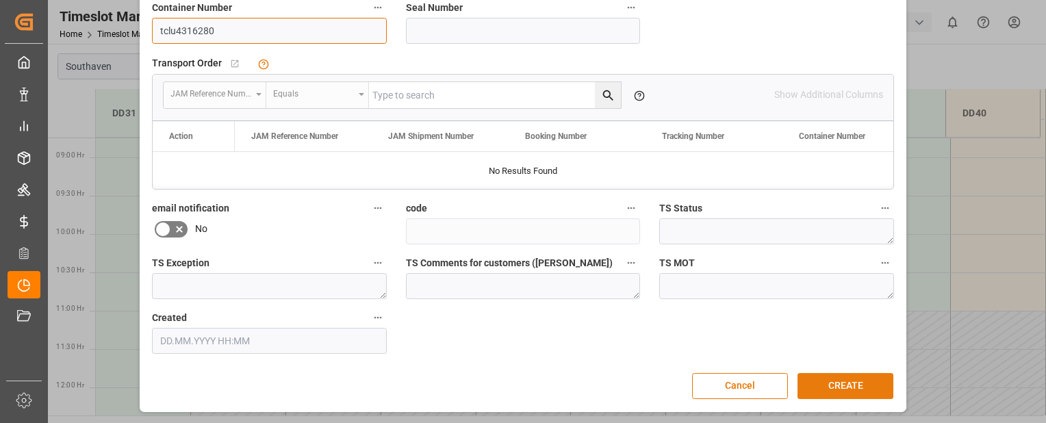
type input "tclu4316280"
click at [859, 379] on button "CREATE" at bounding box center [846, 386] width 96 height 26
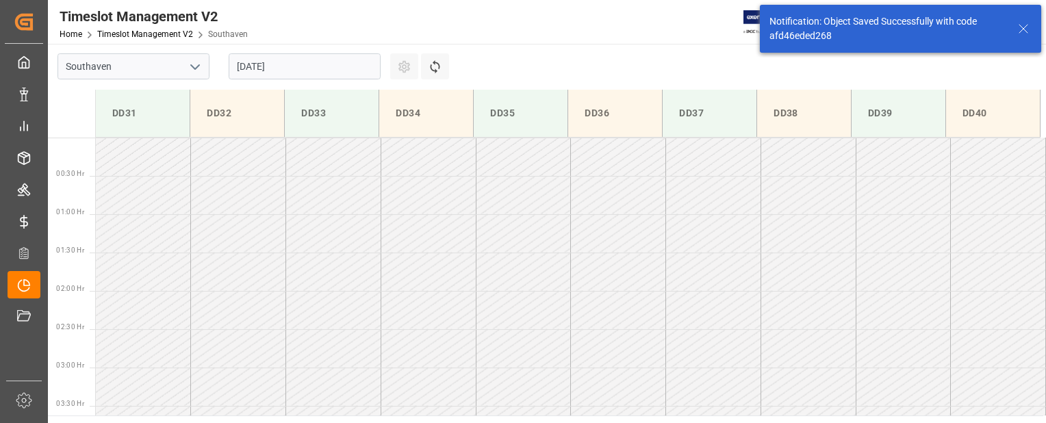
scroll to position [604, 0]
